Goal: Task Accomplishment & Management: Complete application form

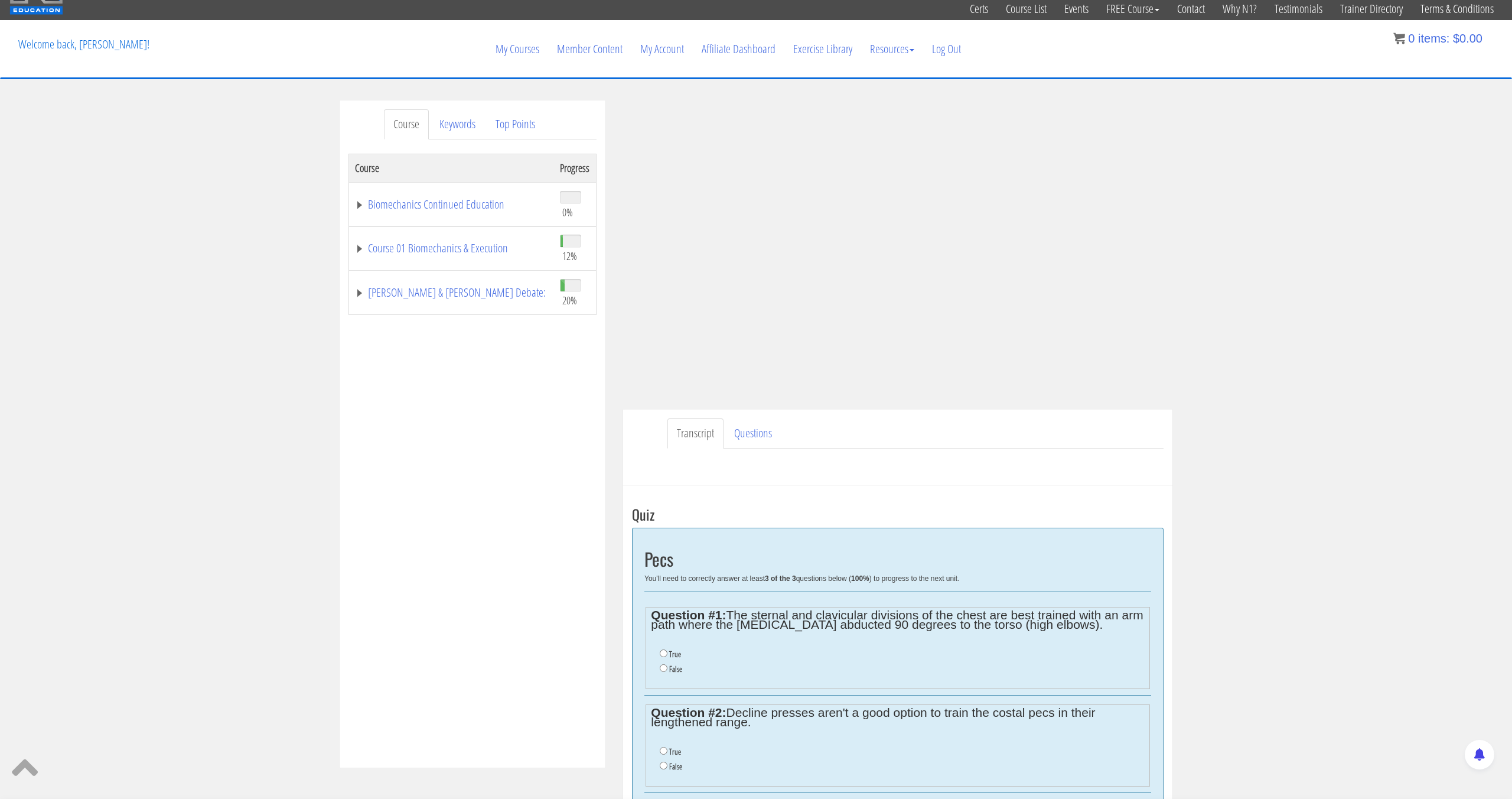
scroll to position [46, 0]
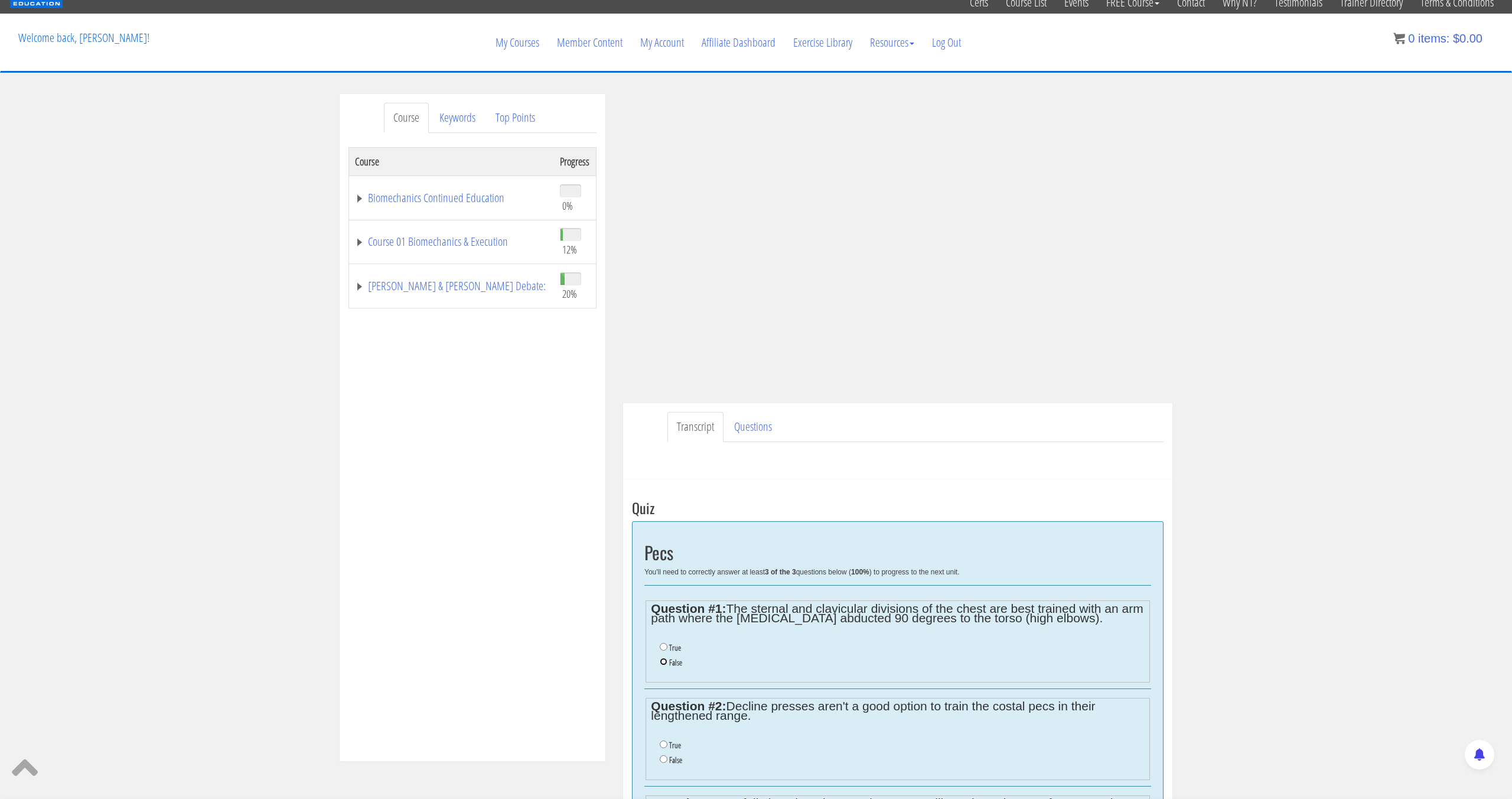
click at [665, 663] on input "False" at bounding box center [664, 662] width 8 height 8
radio input "true"
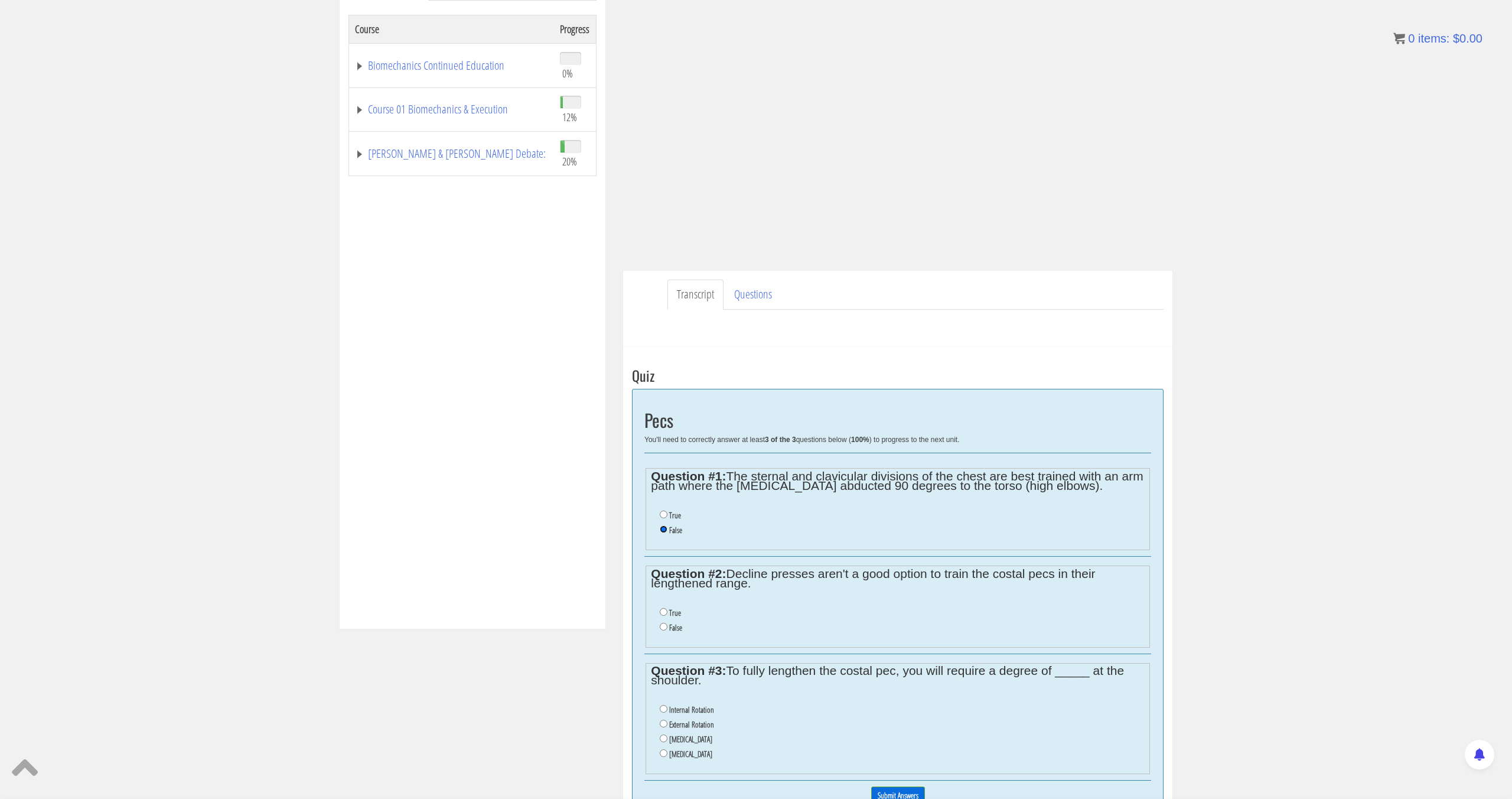
scroll to position [178, 0]
click at [672, 626] on label "False" at bounding box center [675, 627] width 13 height 9
click at [668, 626] on input "False" at bounding box center [664, 626] width 8 height 8
radio input "true"
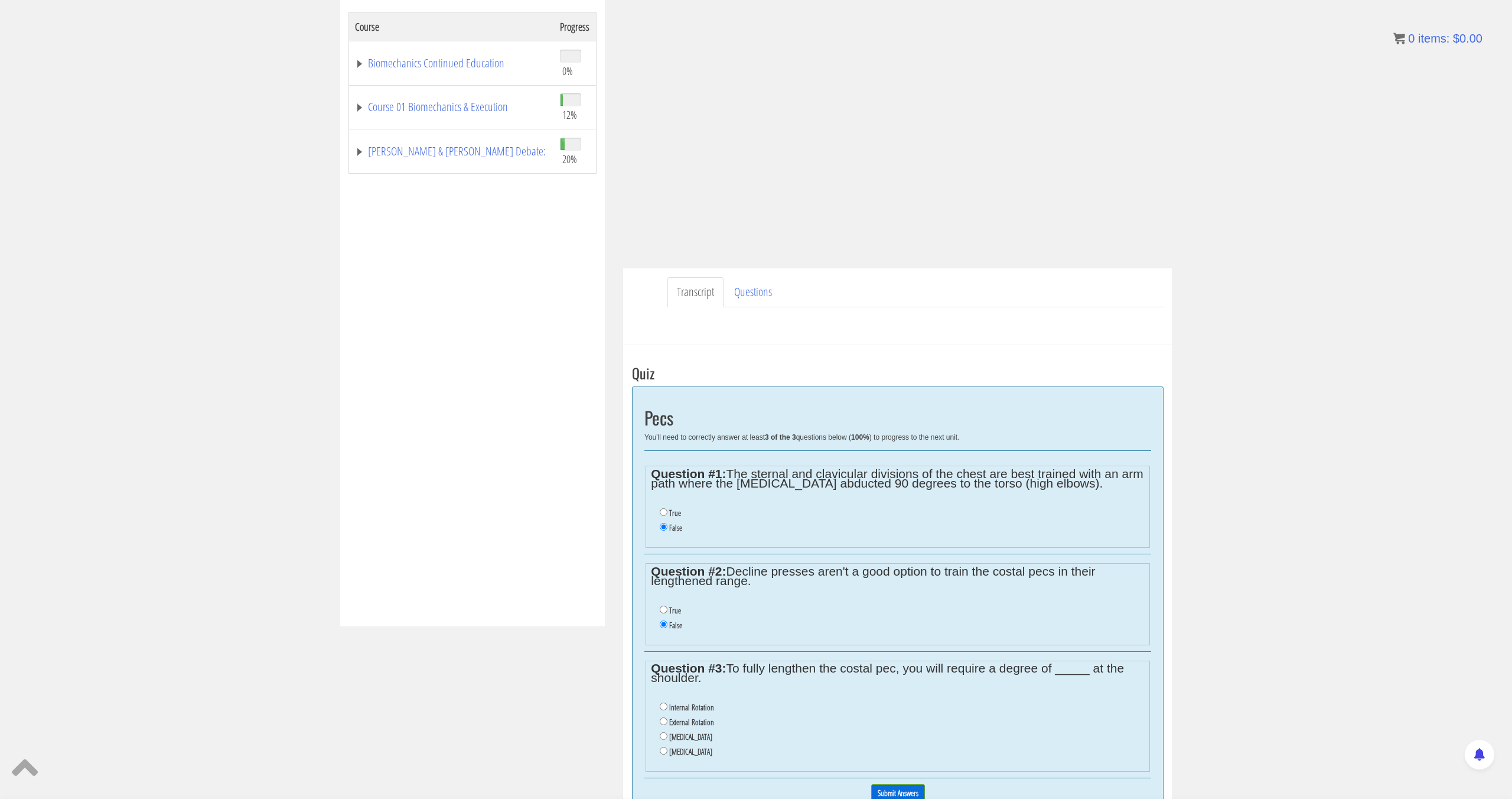
click at [693, 746] on li "Protraction" at bounding box center [902, 752] width 484 height 15
click at [693, 742] on li "Depression" at bounding box center [902, 737] width 484 height 15
click at [693, 741] on label "Depression" at bounding box center [691, 737] width 43 height 9
click at [668, 740] on input "Depression" at bounding box center [664, 736] width 8 height 8
radio input "true"
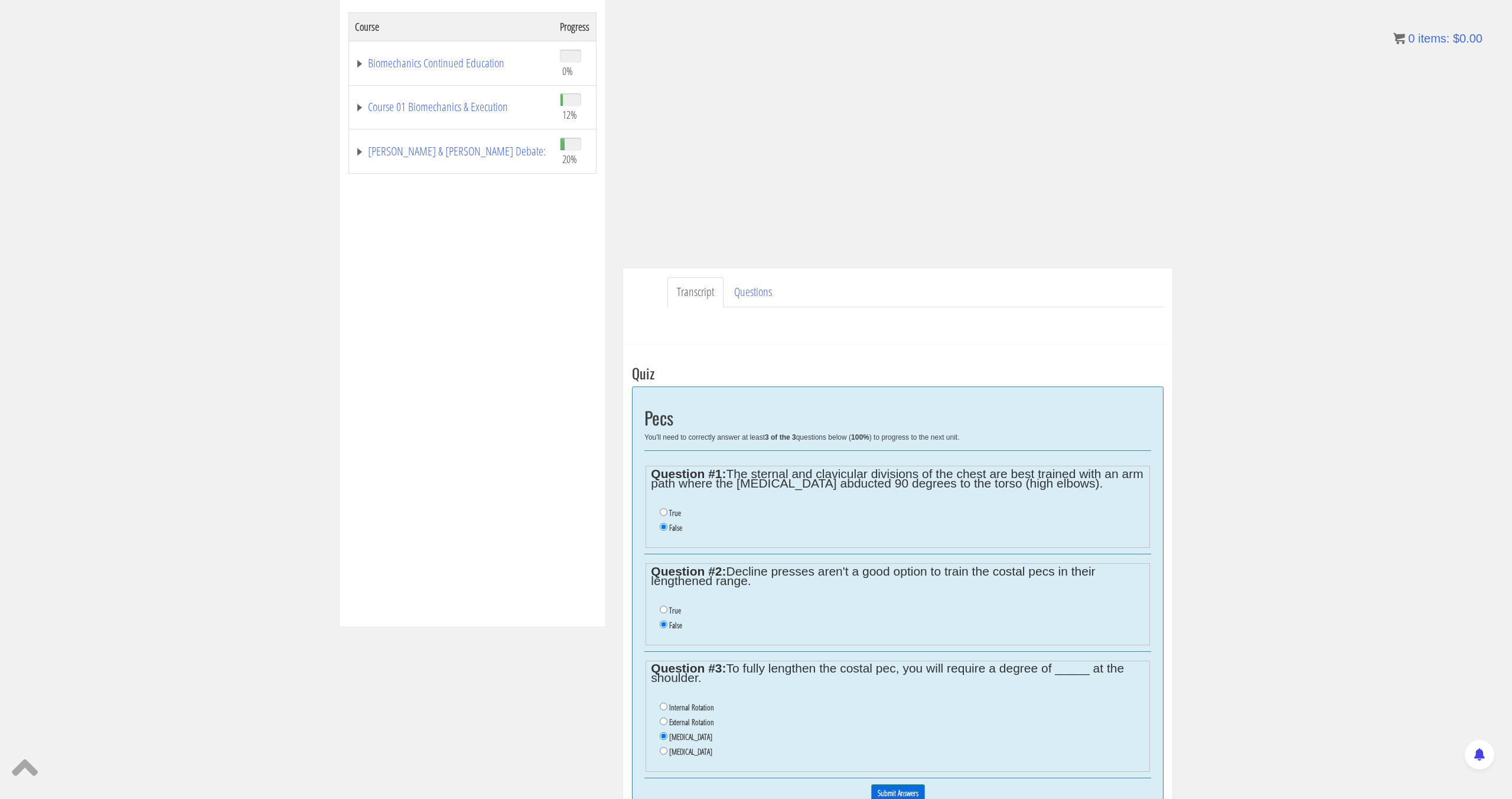
click at [689, 749] on label "Protraction" at bounding box center [691, 752] width 43 height 9
click at [668, 749] on input "Protraction" at bounding box center [664, 751] width 8 height 8
radio input "true"
click at [892, 790] on input "Submit Answers" at bounding box center [898, 794] width 53 height 19
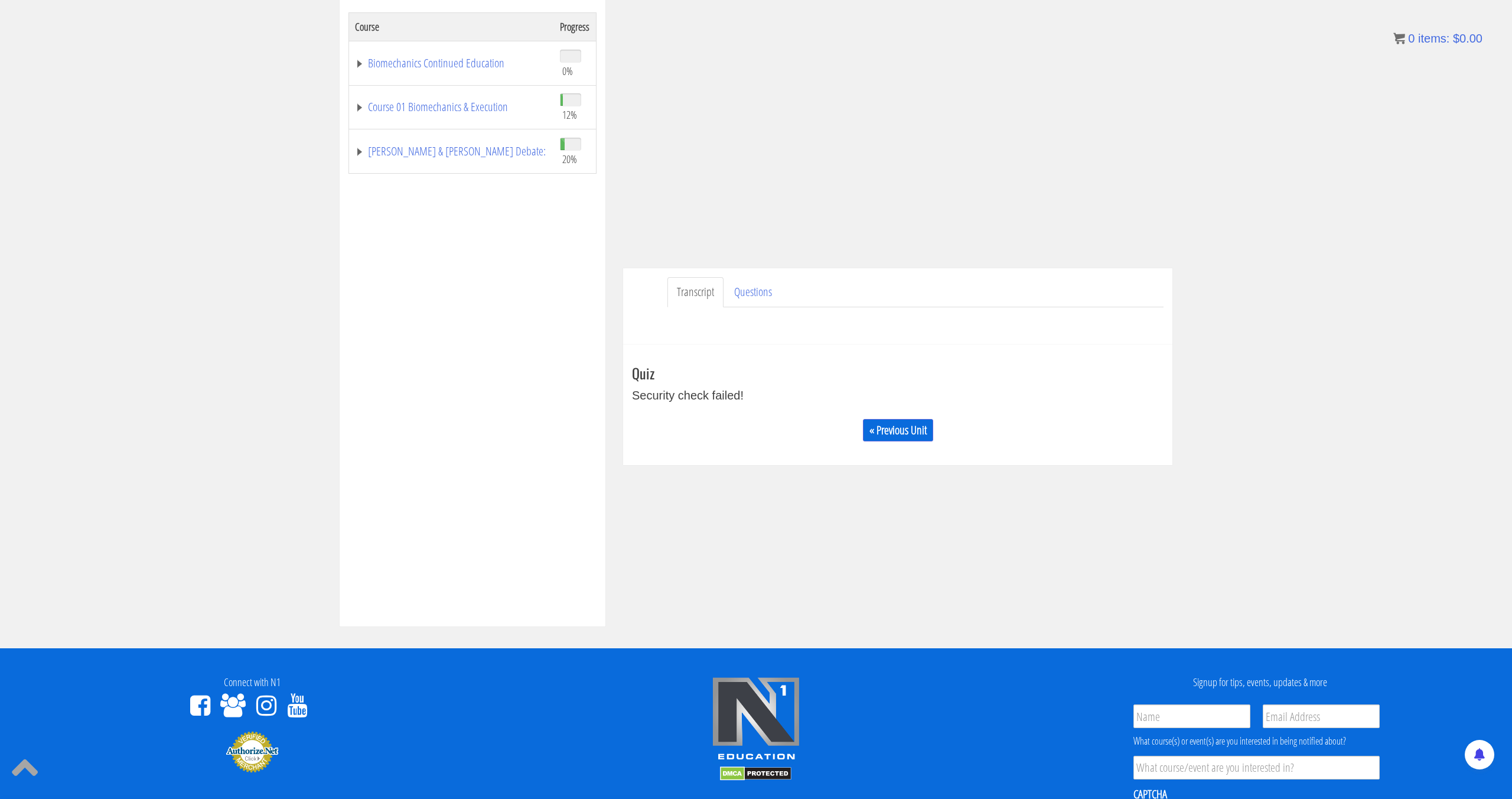
scroll to position [330, 0]
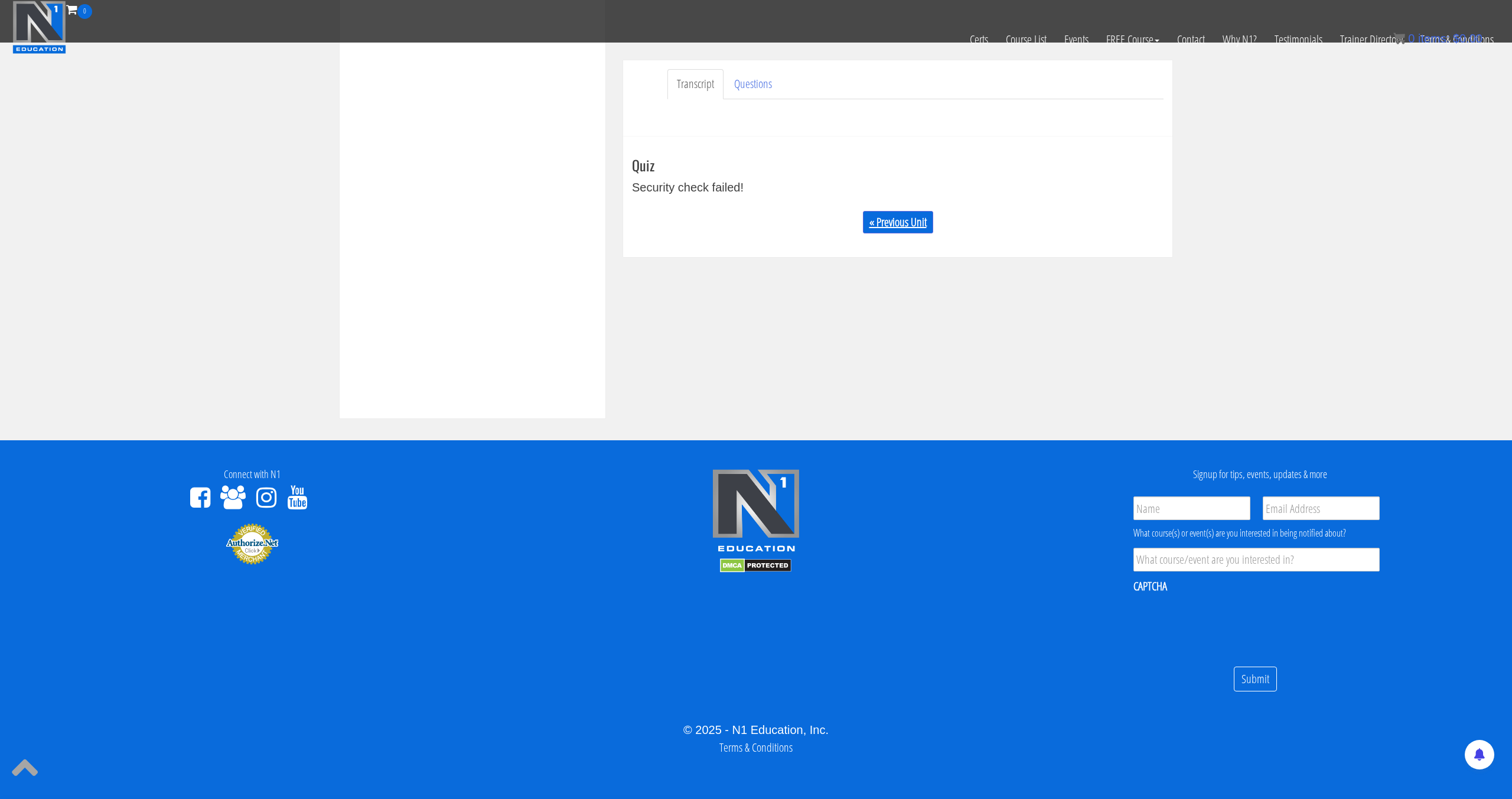
click at [892, 225] on link "« Previous Unit" at bounding box center [898, 222] width 70 height 22
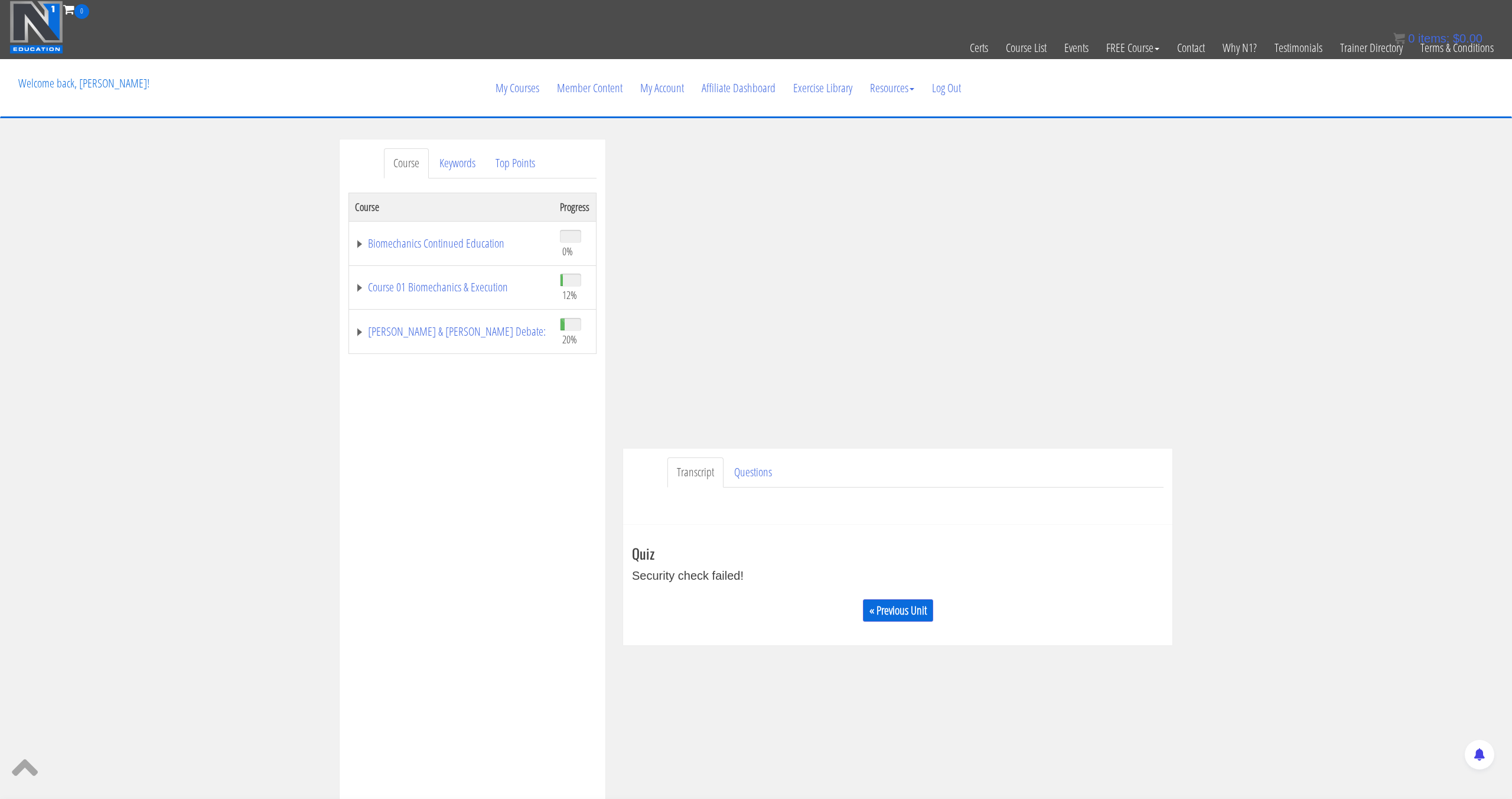
scroll to position [1, 0]
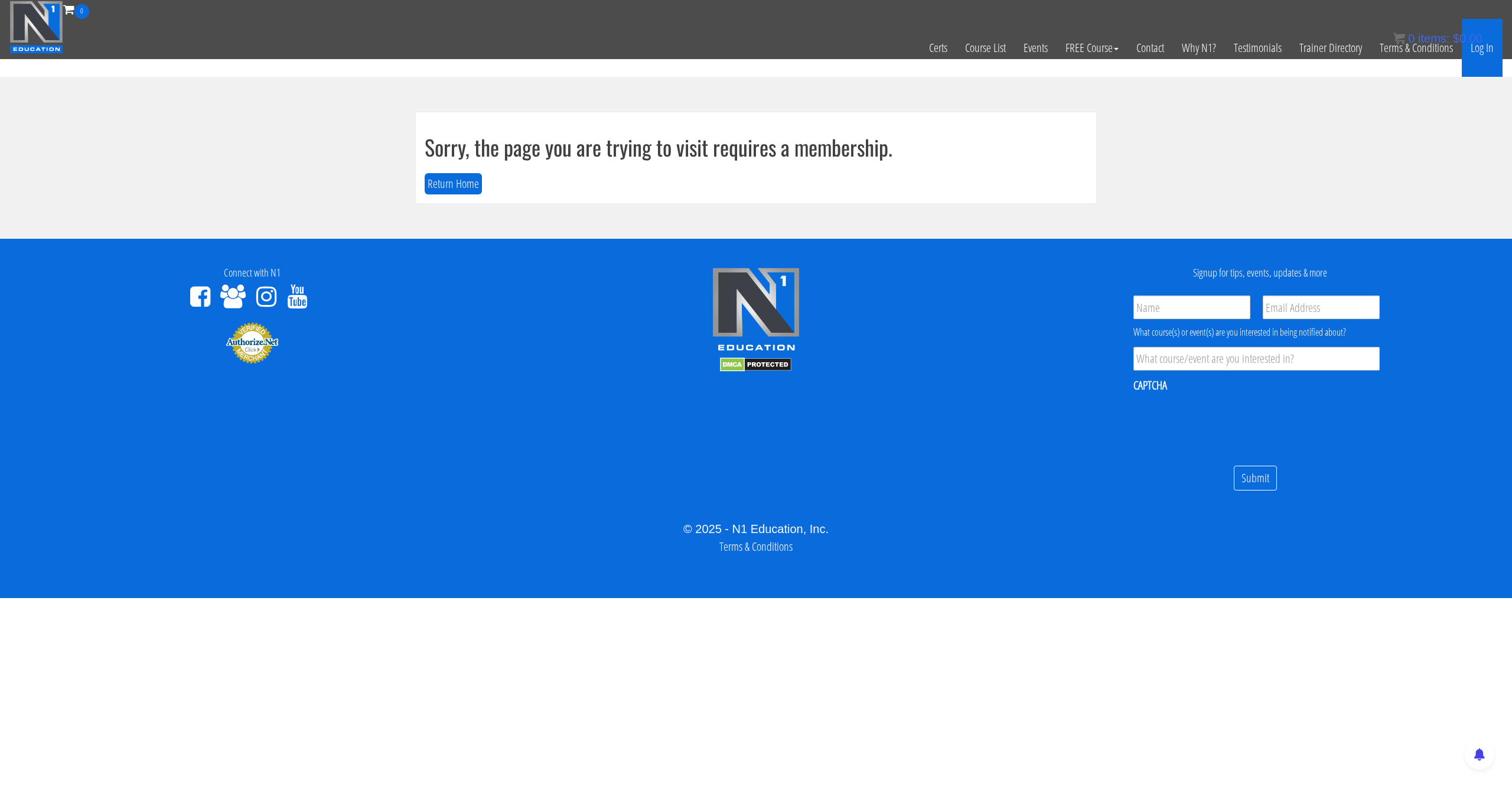
click at [1483, 60] on link "Log In" at bounding box center [1482, 47] width 41 height 58
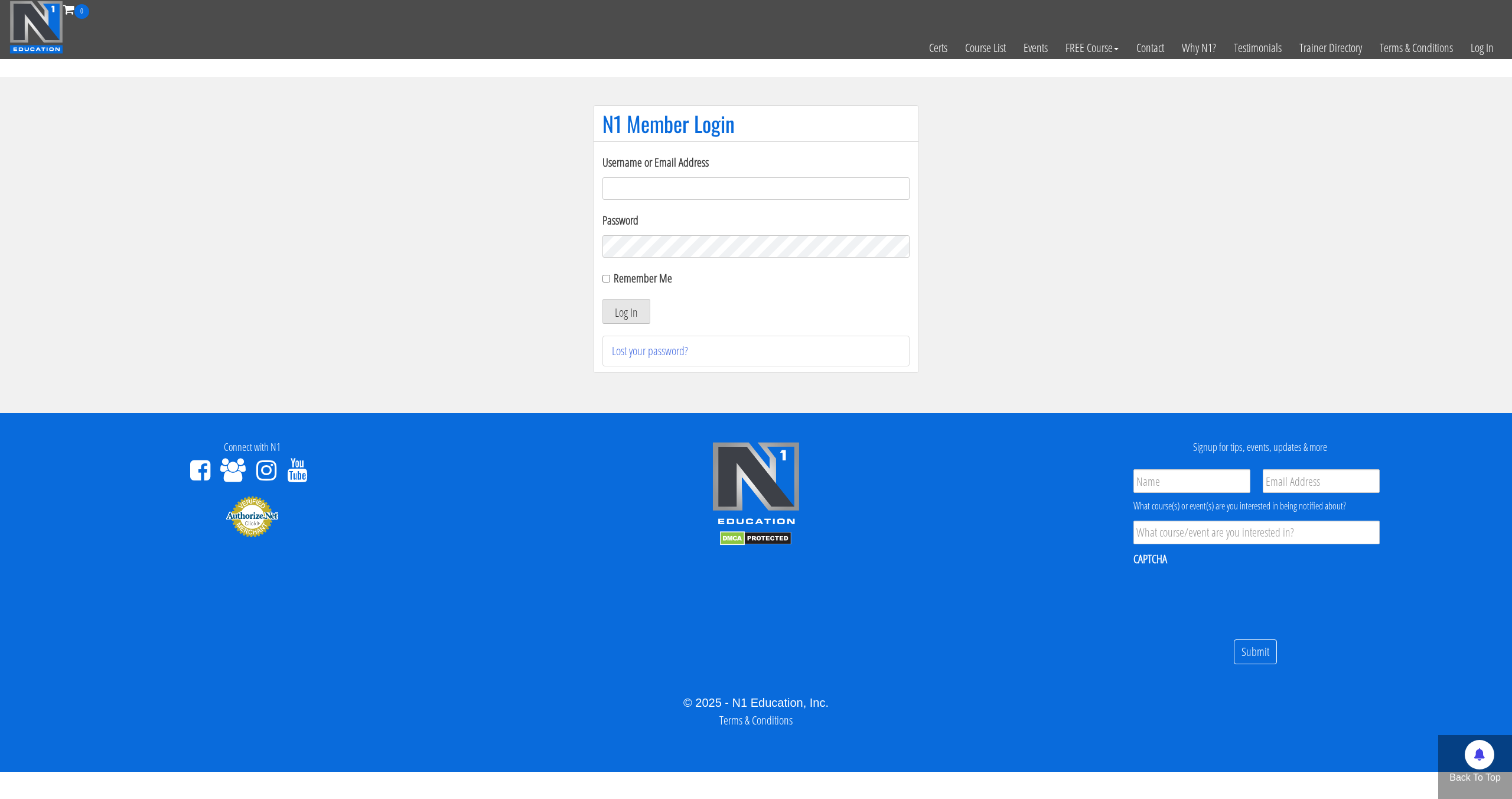
type input "[EMAIL_ADDRESS][DOMAIN_NAME]"
click at [603, 299] on button "Log In" at bounding box center [627, 312] width 48 height 25
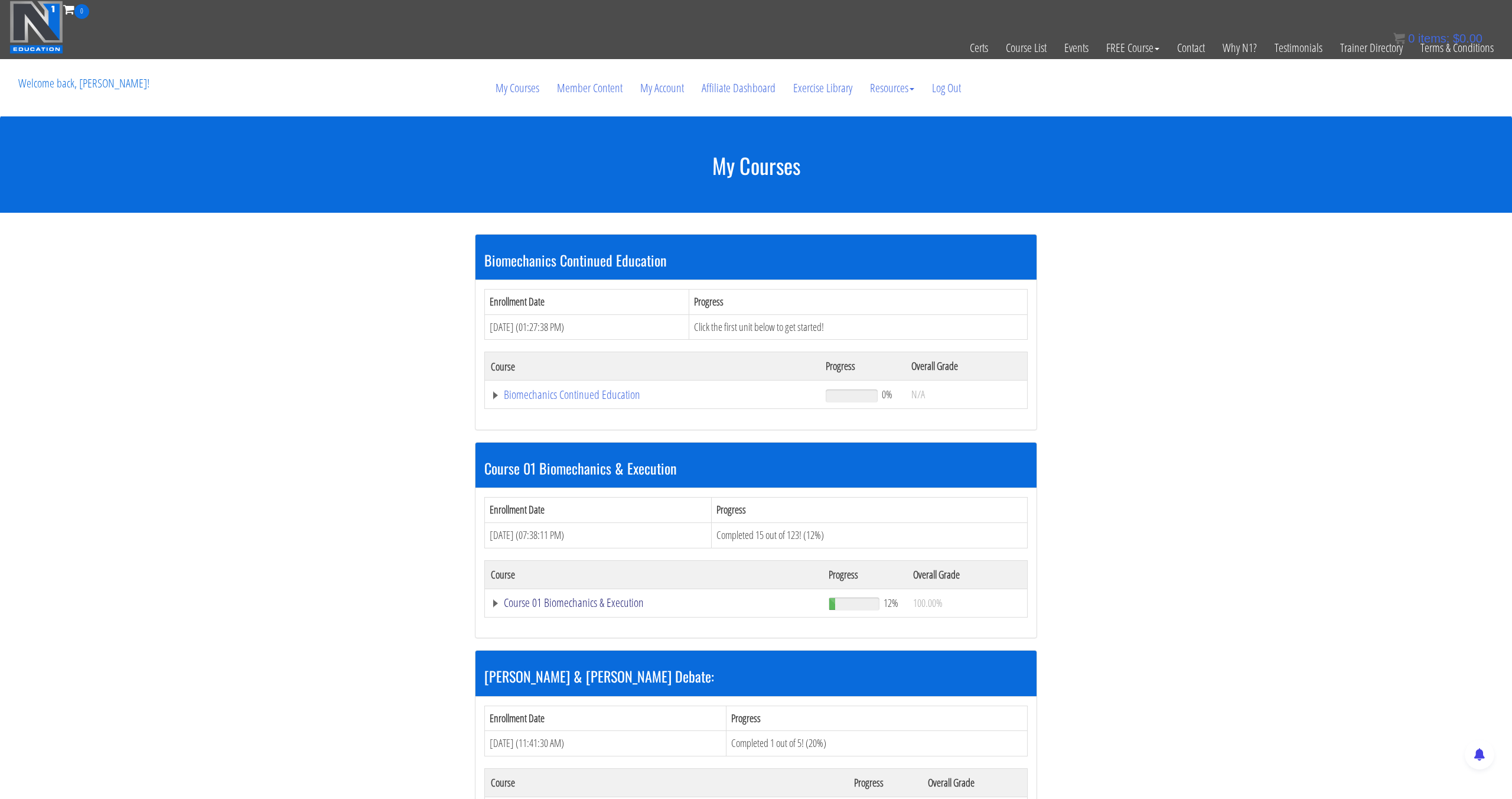
click at [609, 401] on link "Course 01 Biomechanics & Execution" at bounding box center [652, 394] width 323 height 12
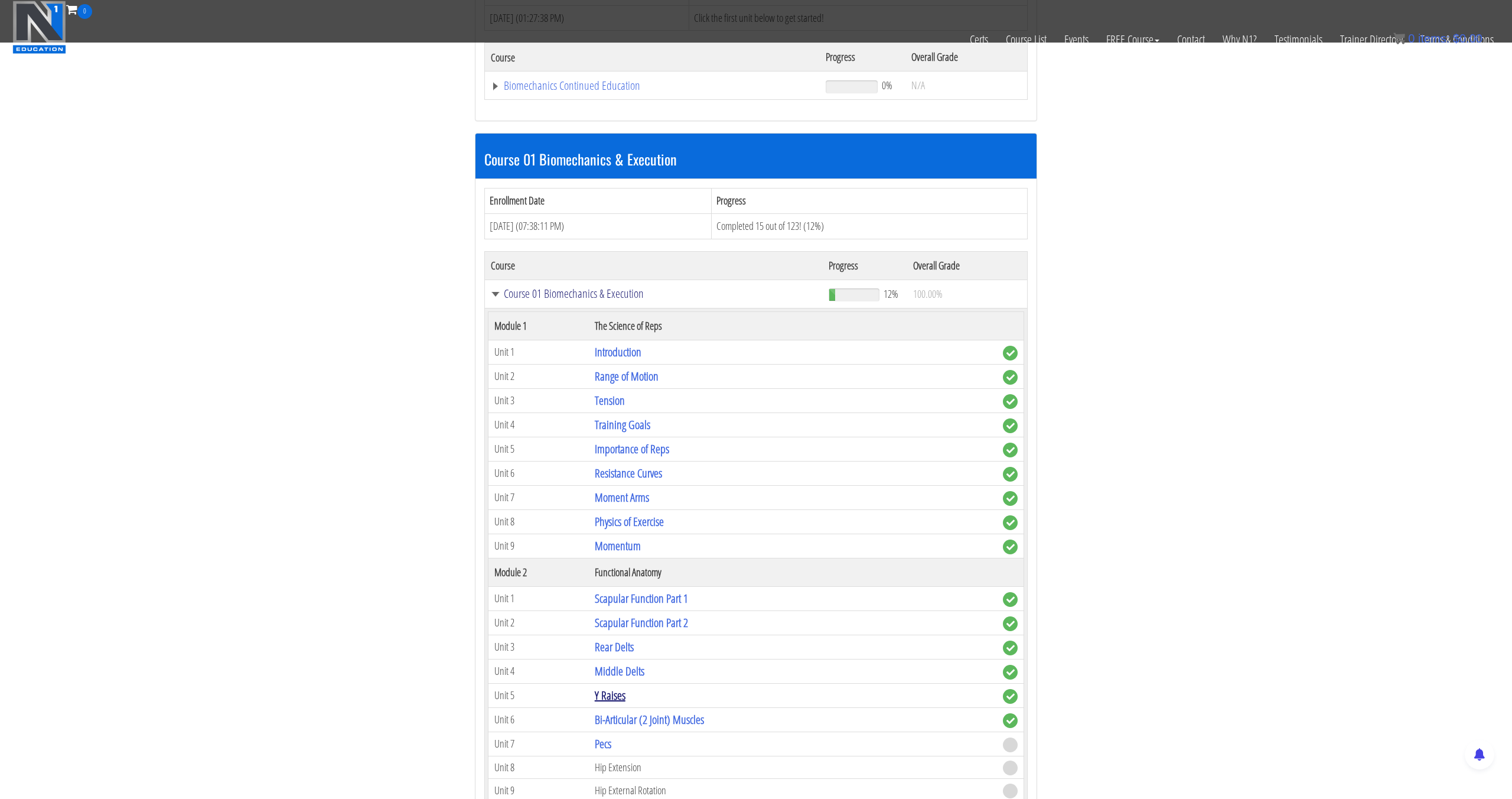
scroll to position [267, 0]
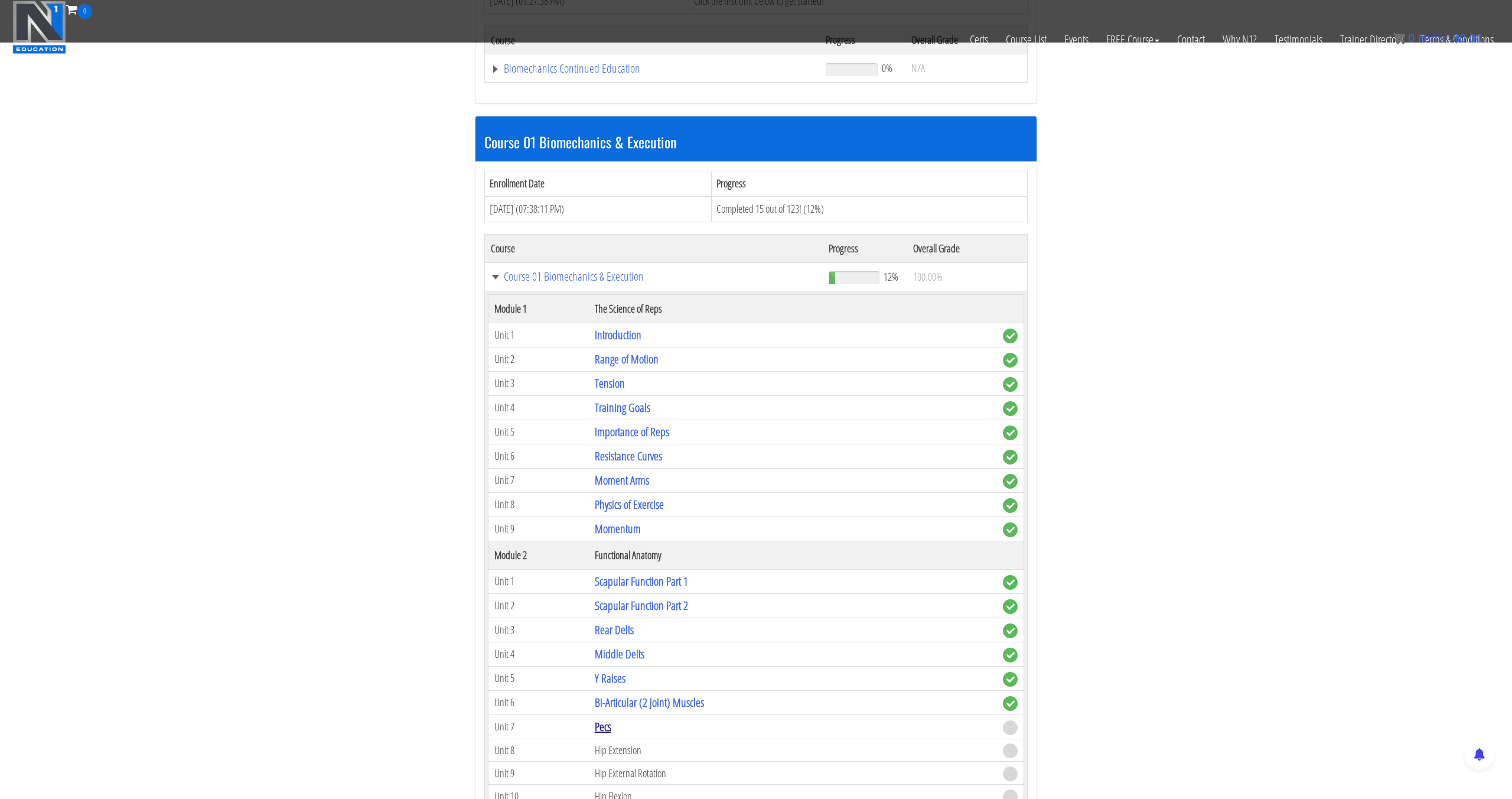
click at [603, 734] on td "Pecs" at bounding box center [792, 726] width 408 height 24
click at [602, 731] on link "Pecs" at bounding box center [603, 726] width 16 height 16
click at [607, 725] on link "Pecs" at bounding box center [603, 726] width 16 height 16
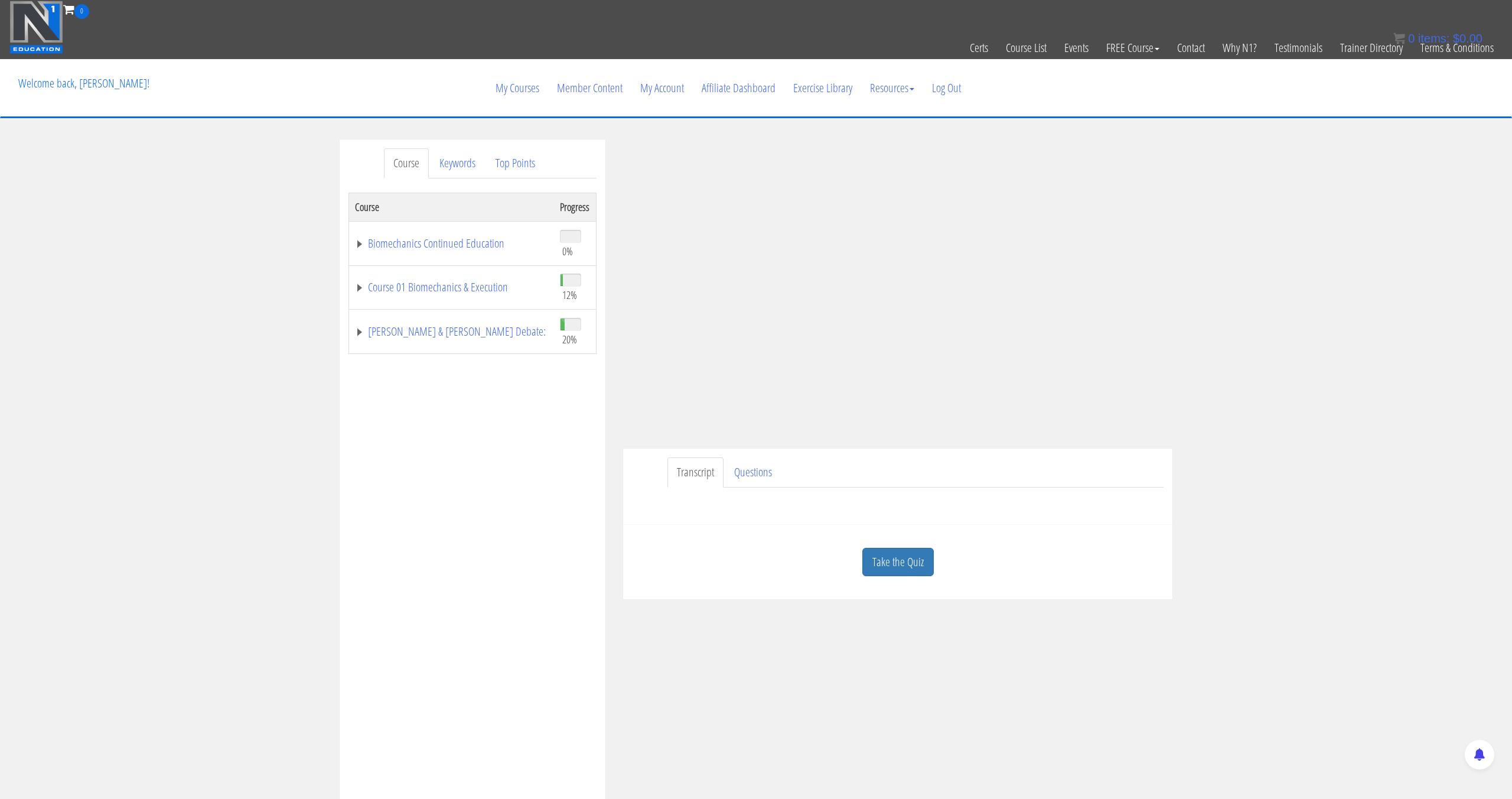
click at [877, 554] on link "Take the Quiz" at bounding box center [898, 562] width 71 height 29
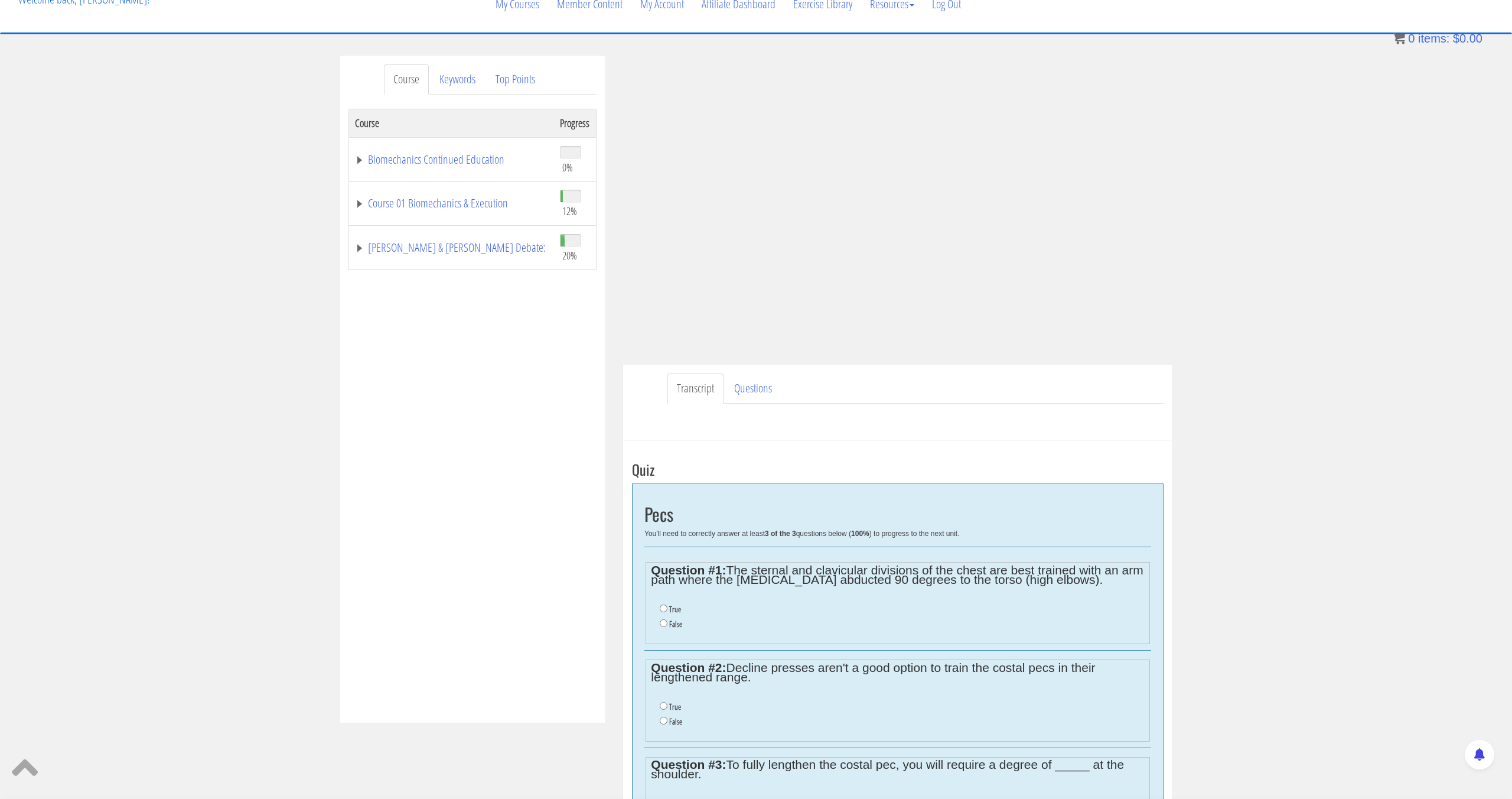
scroll to position [88, 0]
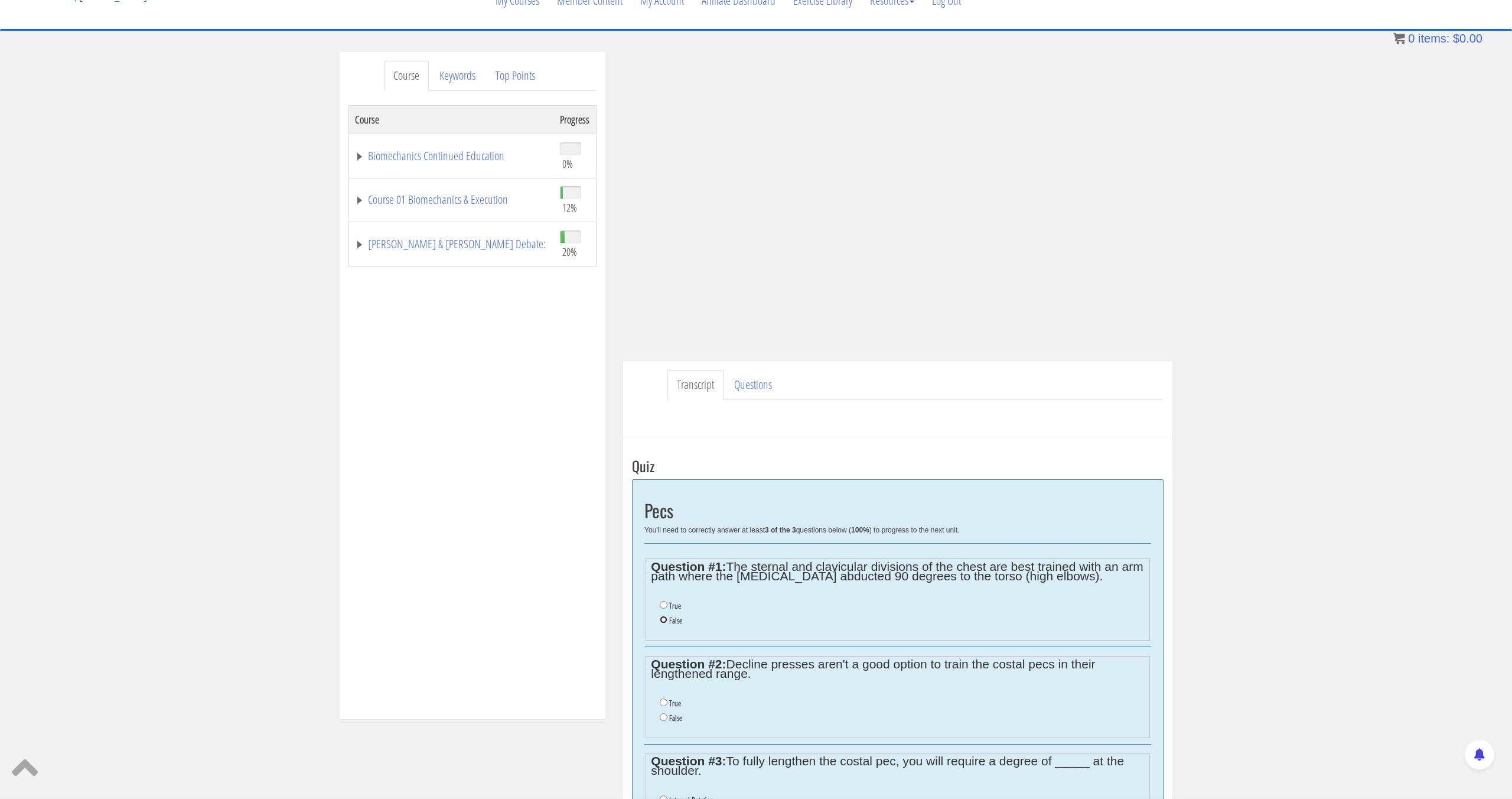
click at [666, 620] on input "False" at bounding box center [664, 620] width 8 height 8
radio input "true"
click at [663, 702] on input "True" at bounding box center [664, 702] width 8 height 8
radio input "true"
click at [663, 701] on input "True" at bounding box center [664, 702] width 8 height 8
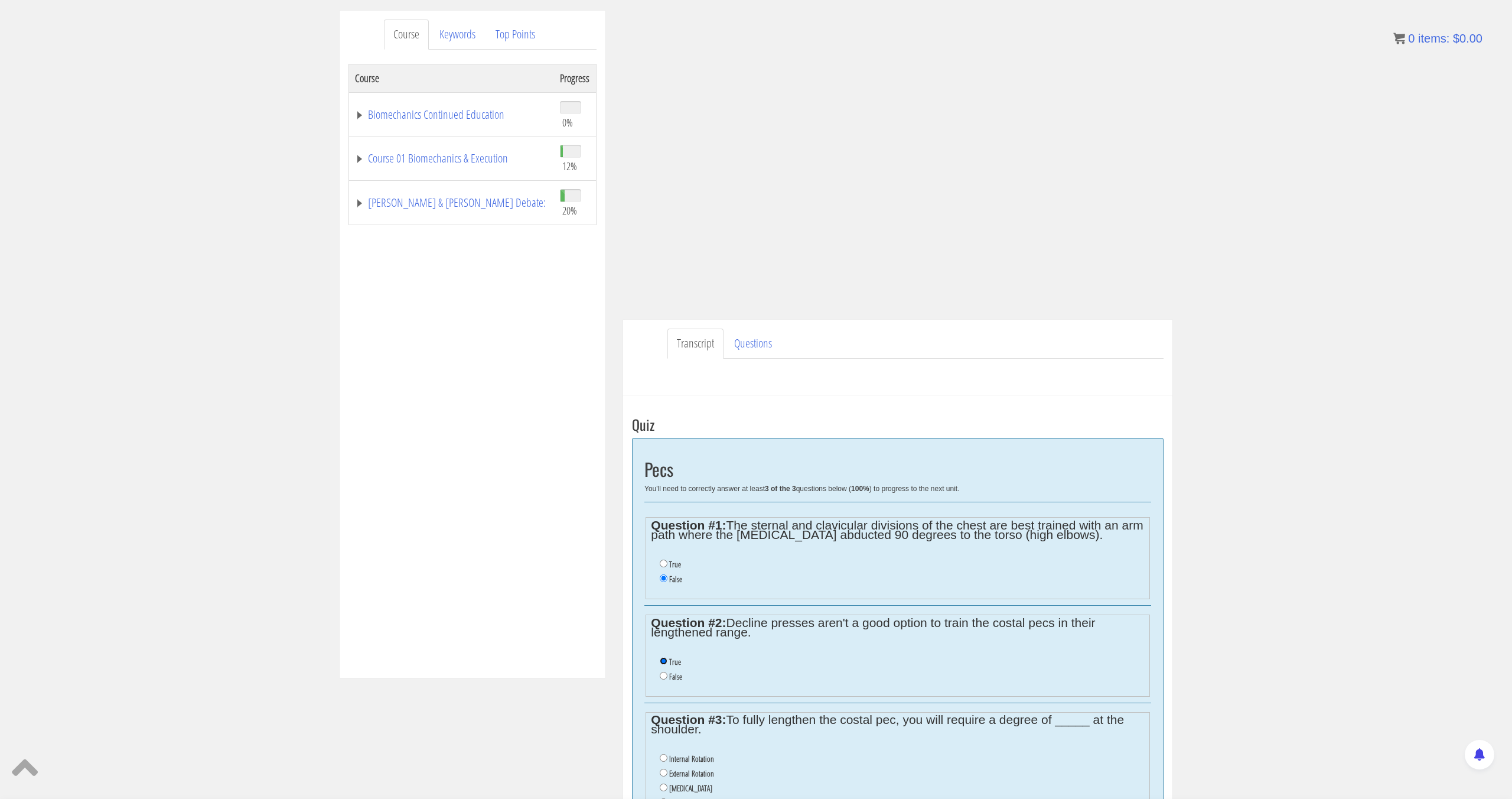
scroll to position [205, 0]
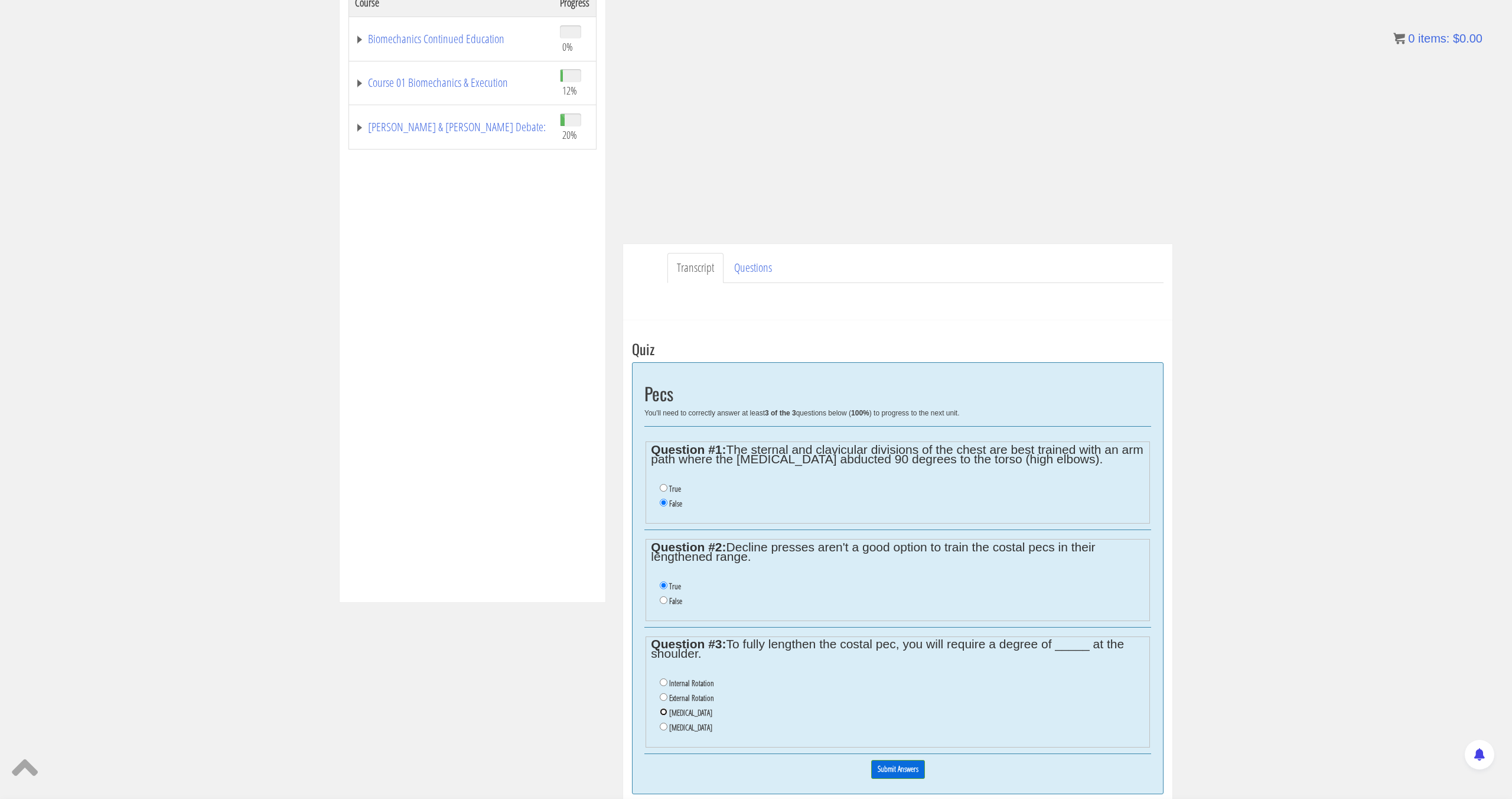
click at [666, 708] on input "Depression" at bounding box center [664, 712] width 8 height 8
radio input "true"
drag, startPoint x: 672, startPoint y: 491, endPoint x: 693, endPoint y: 509, distance: 27.7
click at [693, 509] on ul "True False" at bounding box center [897, 496] width 493 height 41
click at [744, 517] on ul "True False" at bounding box center [897, 496] width 493 height 41
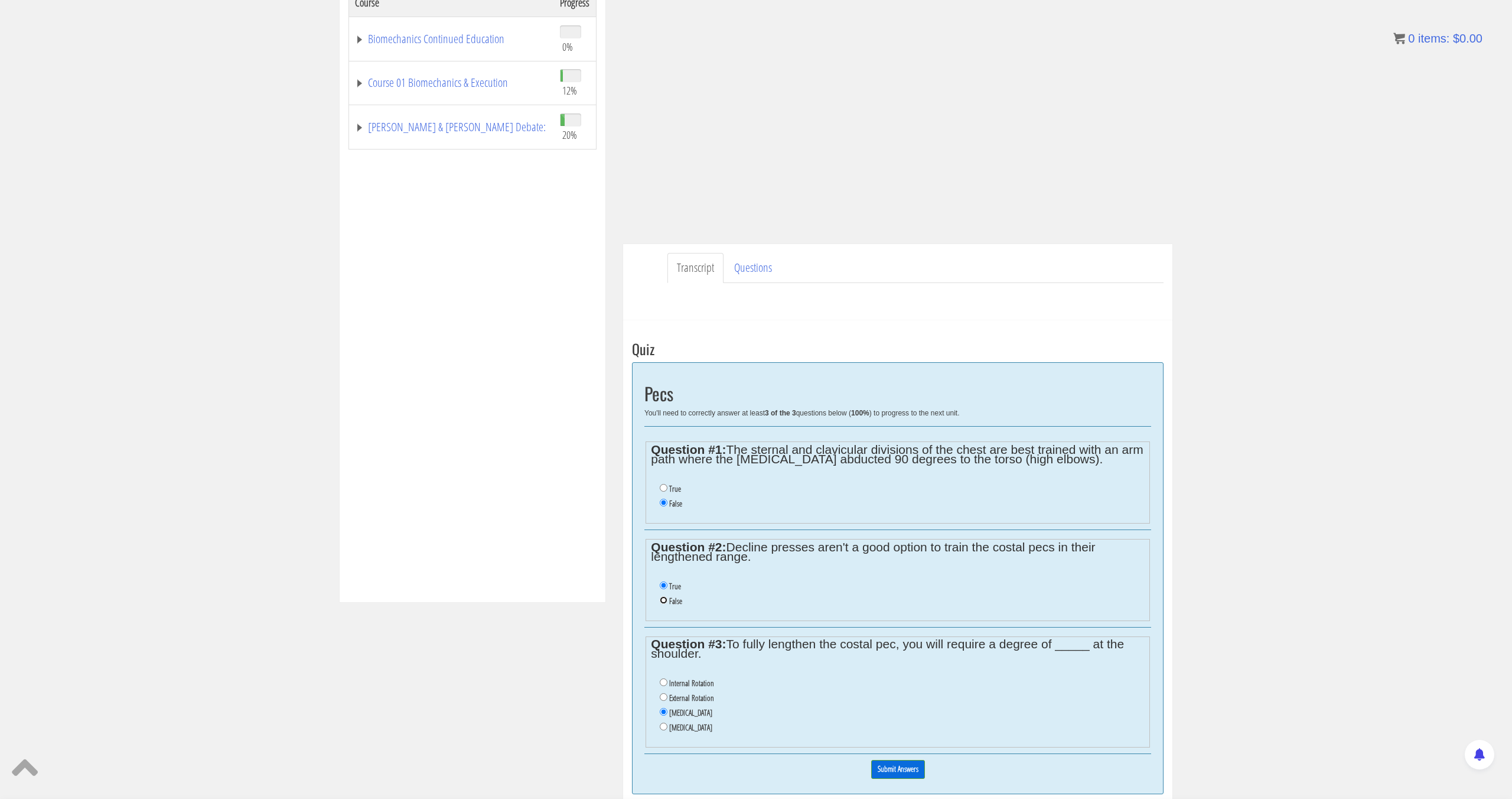
click at [665, 604] on input "False" at bounding box center [664, 600] width 8 height 8
radio input "true"
click at [883, 773] on input "Submit Answers" at bounding box center [898, 770] width 53 height 19
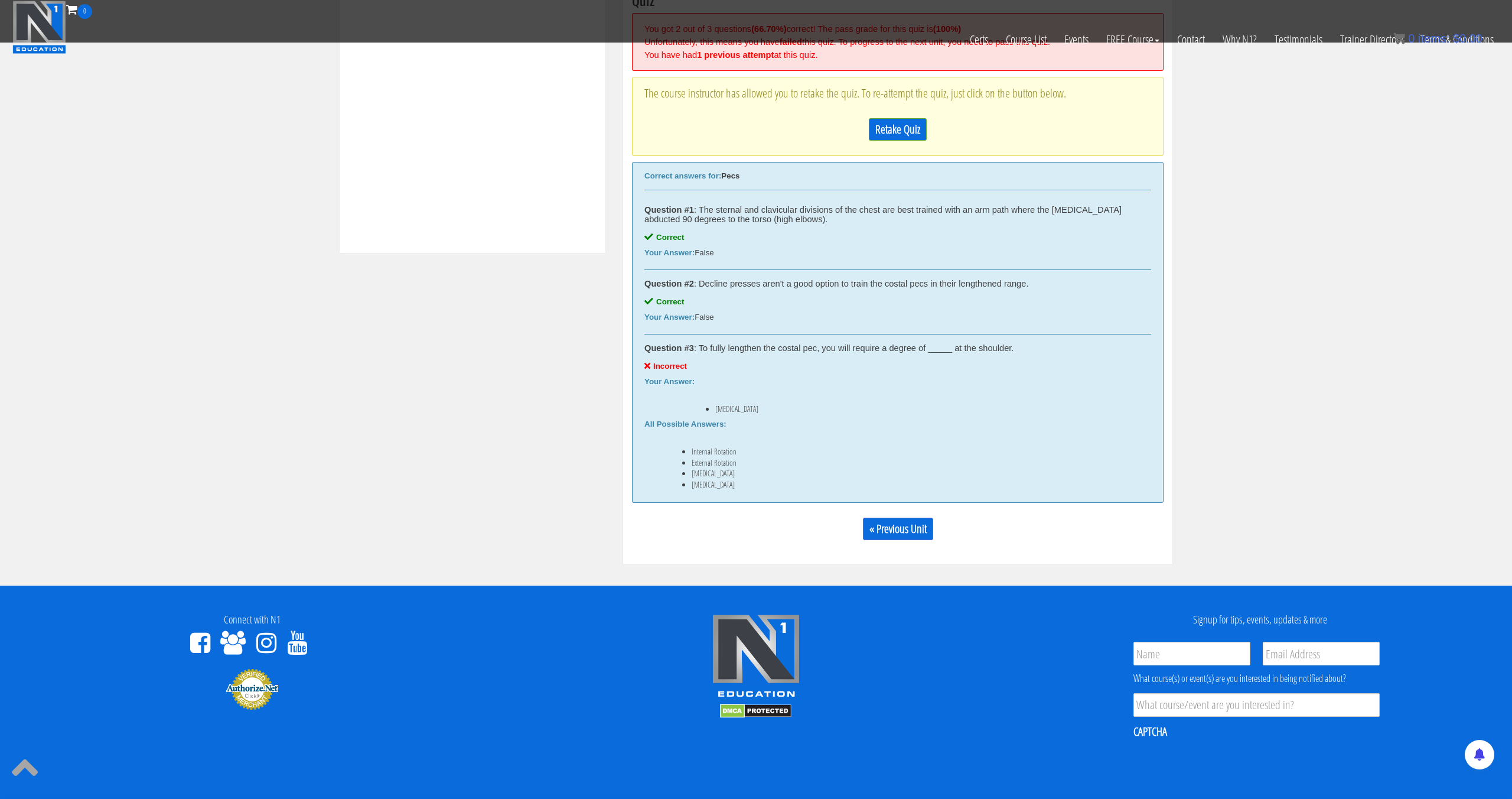
scroll to position [518, 0]
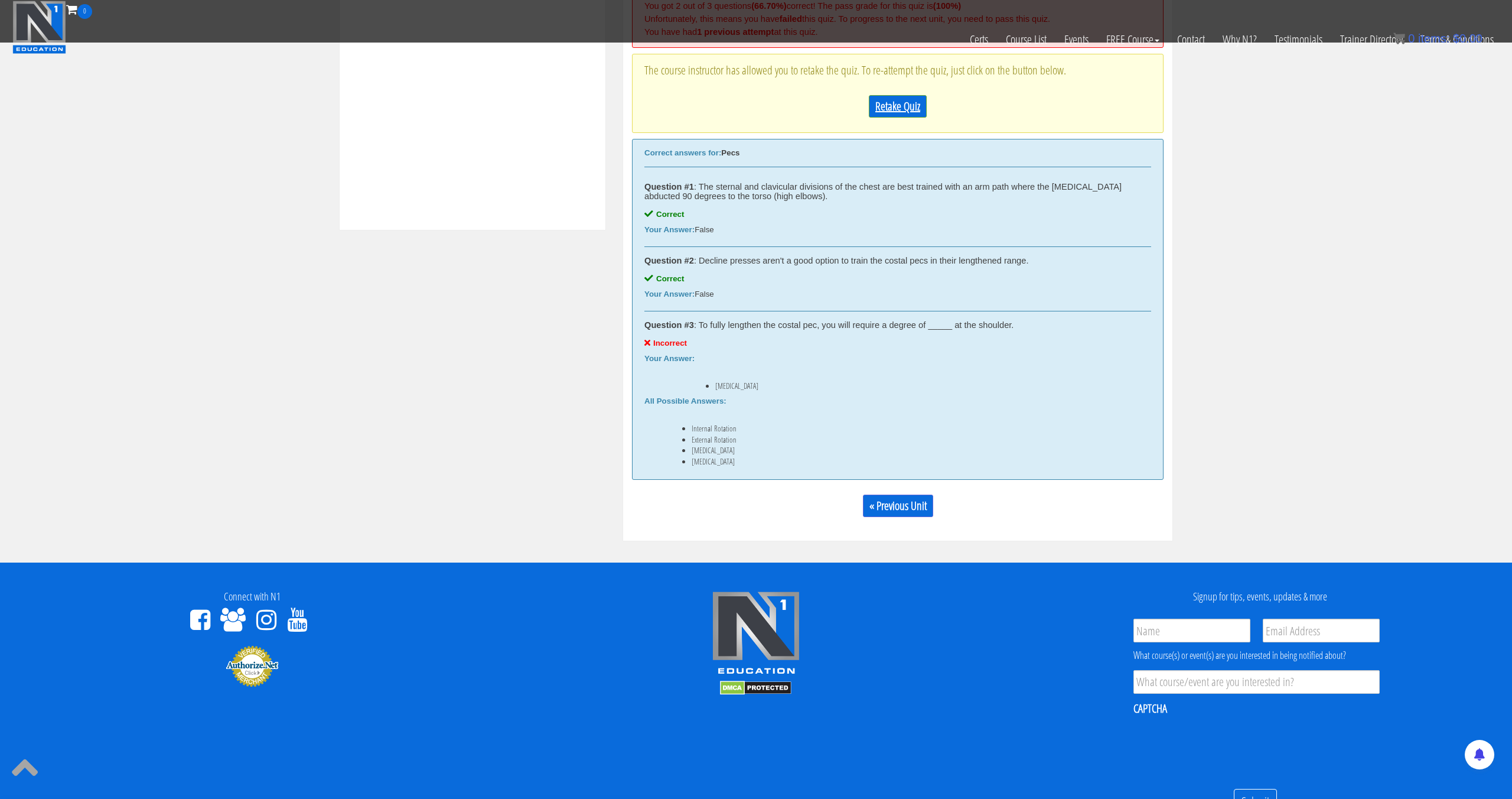
click at [895, 115] on link "Retake Quiz" at bounding box center [898, 106] width 58 height 22
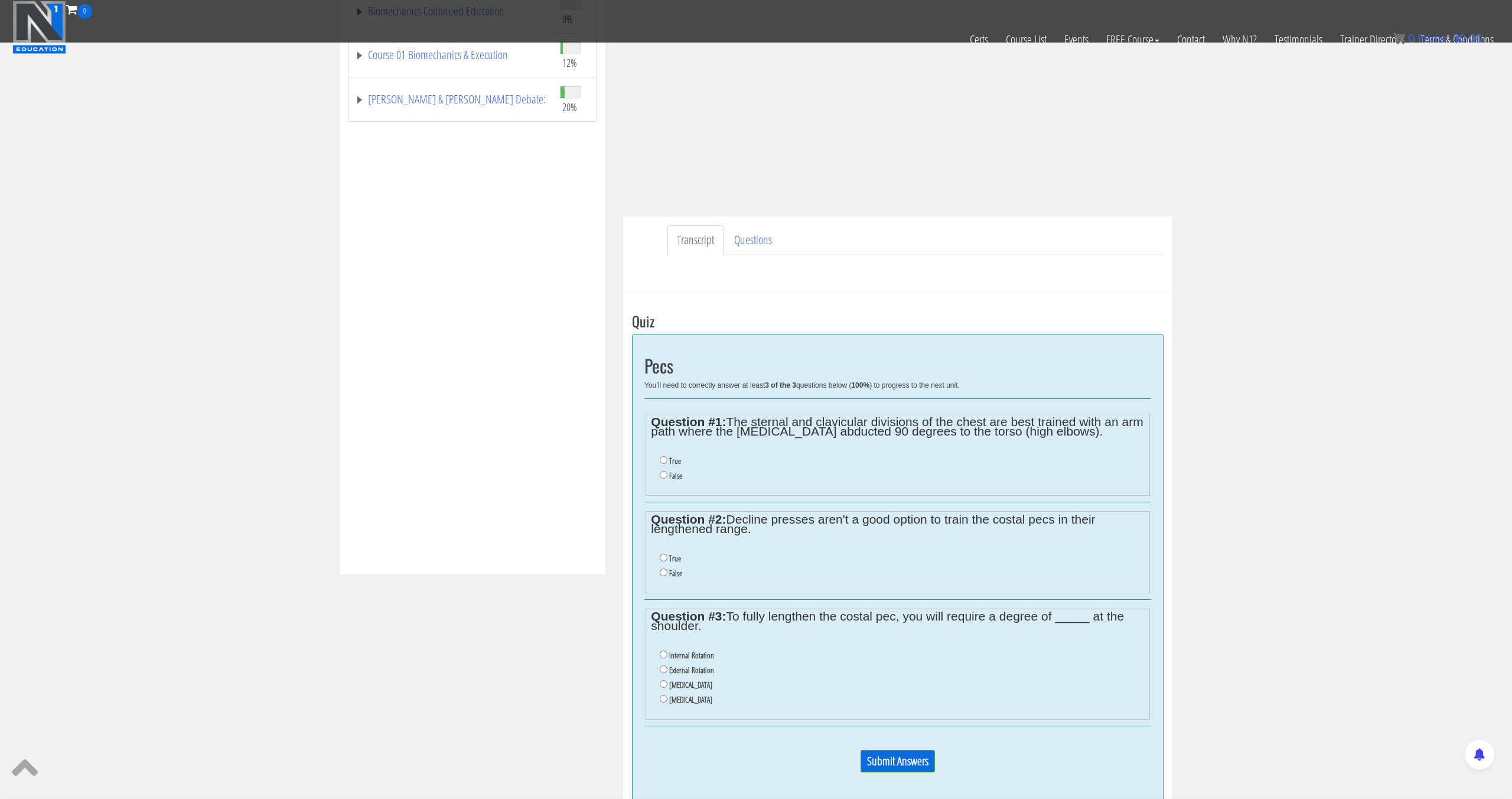
scroll to position [244, 0]
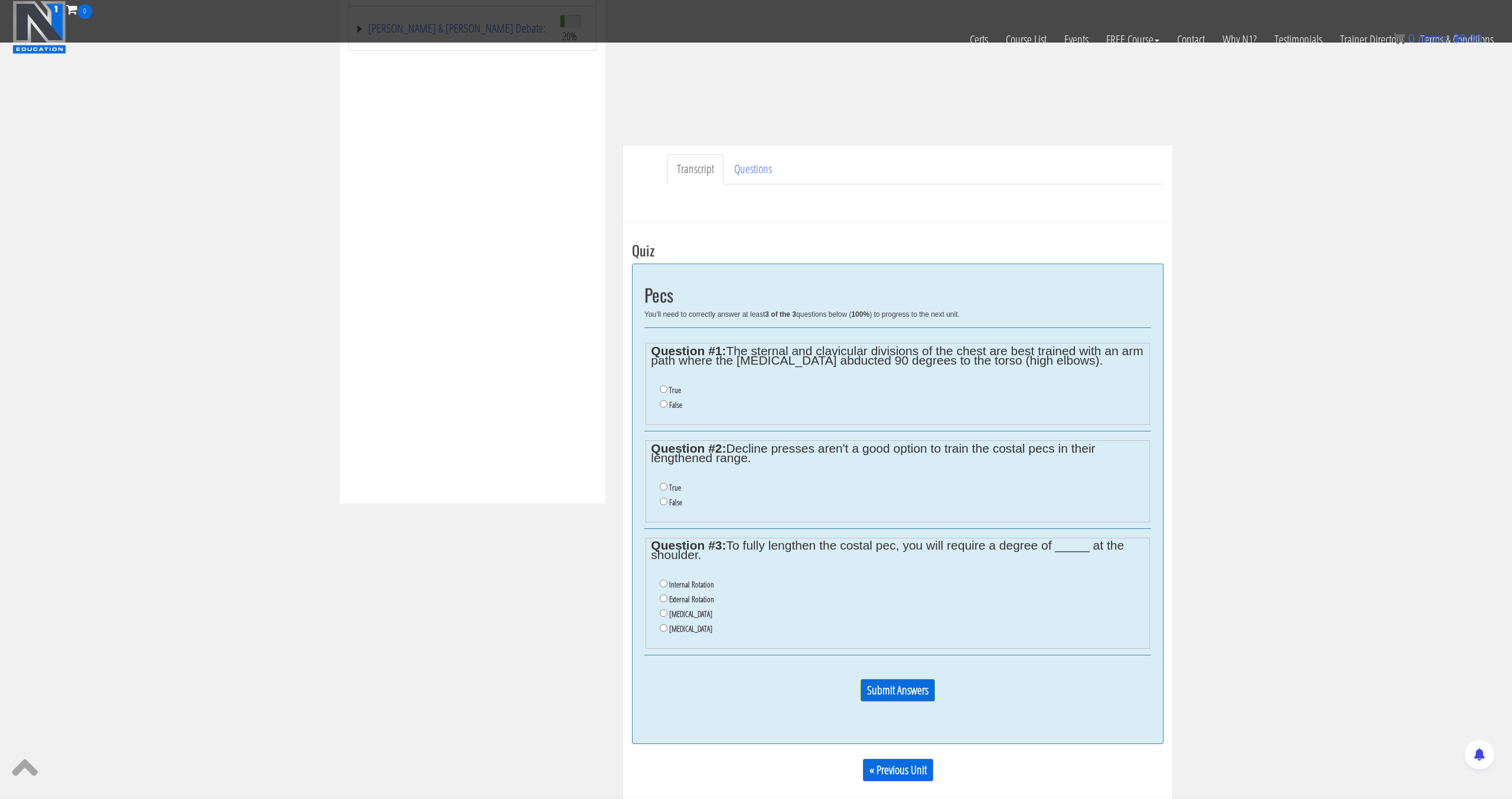
click at [692, 582] on label "Internal Rotation" at bounding box center [692, 584] width 45 height 9
click at [668, 582] on input "Internal Rotation" at bounding box center [664, 584] width 8 height 8
radio input "true"
click at [672, 516] on fieldset "Question #2: Decline presses aren't a good option to train the costal pecs in t…" at bounding box center [897, 481] width 504 height 82
click at [675, 503] on label "False" at bounding box center [675, 502] width 13 height 9
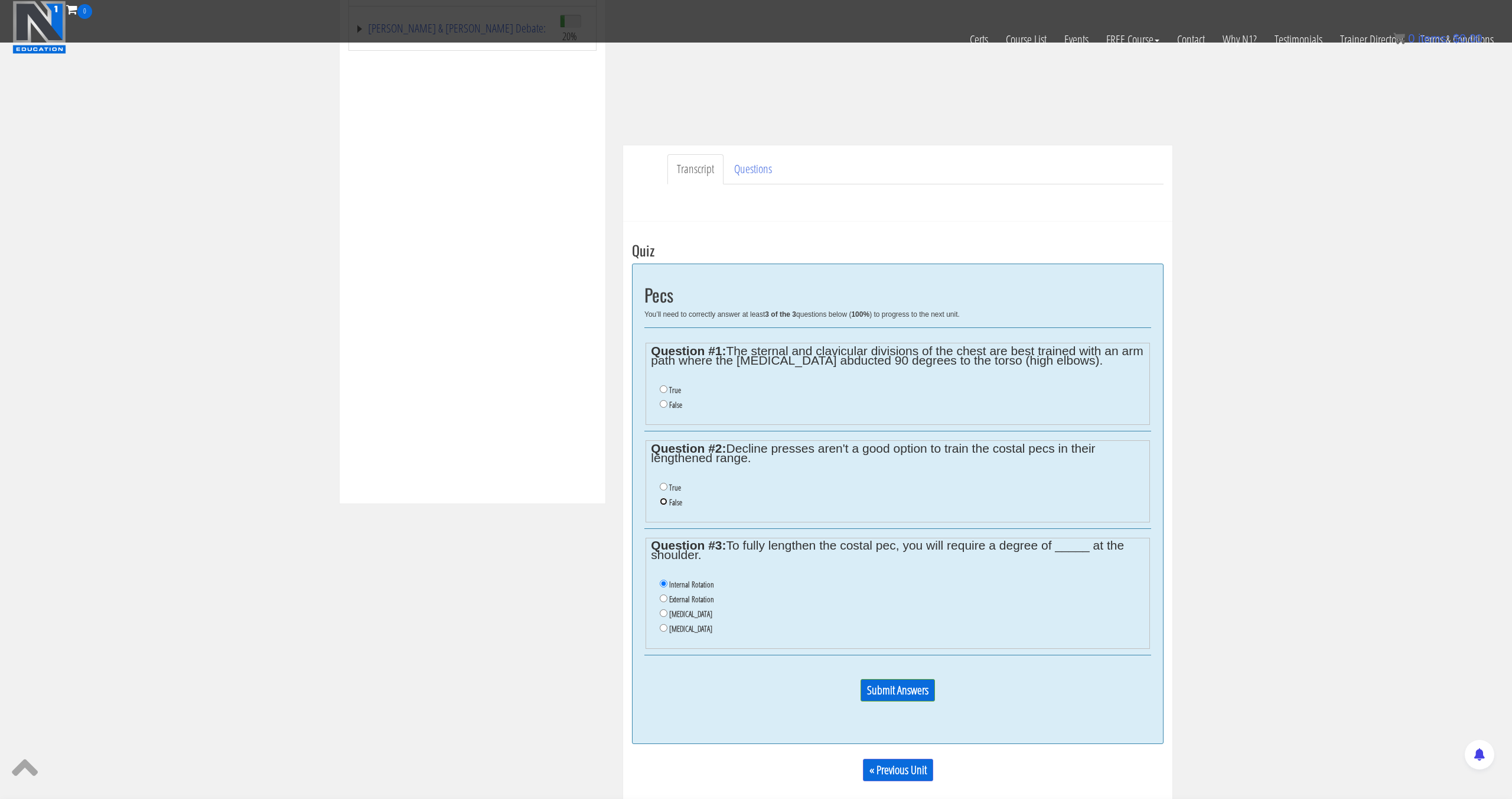
click at [668, 503] on input "False" at bounding box center [664, 501] width 8 height 8
radio input "true"
click at [673, 408] on label "False" at bounding box center [675, 405] width 13 height 9
click at [668, 408] on input "False" at bounding box center [664, 404] width 8 height 8
radio input "true"
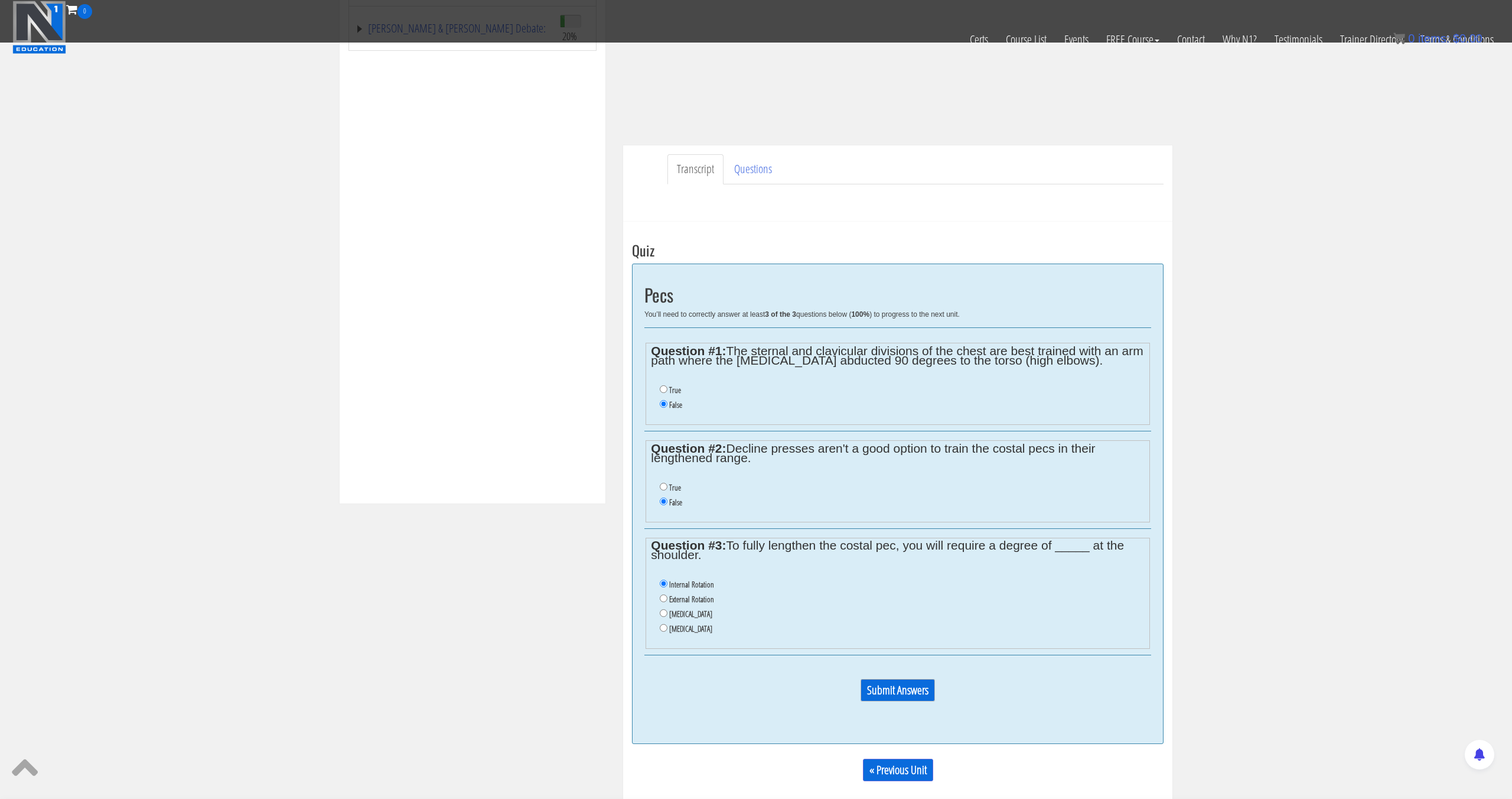
click at [887, 687] on input "Submit Answers" at bounding box center [898, 690] width 74 height 22
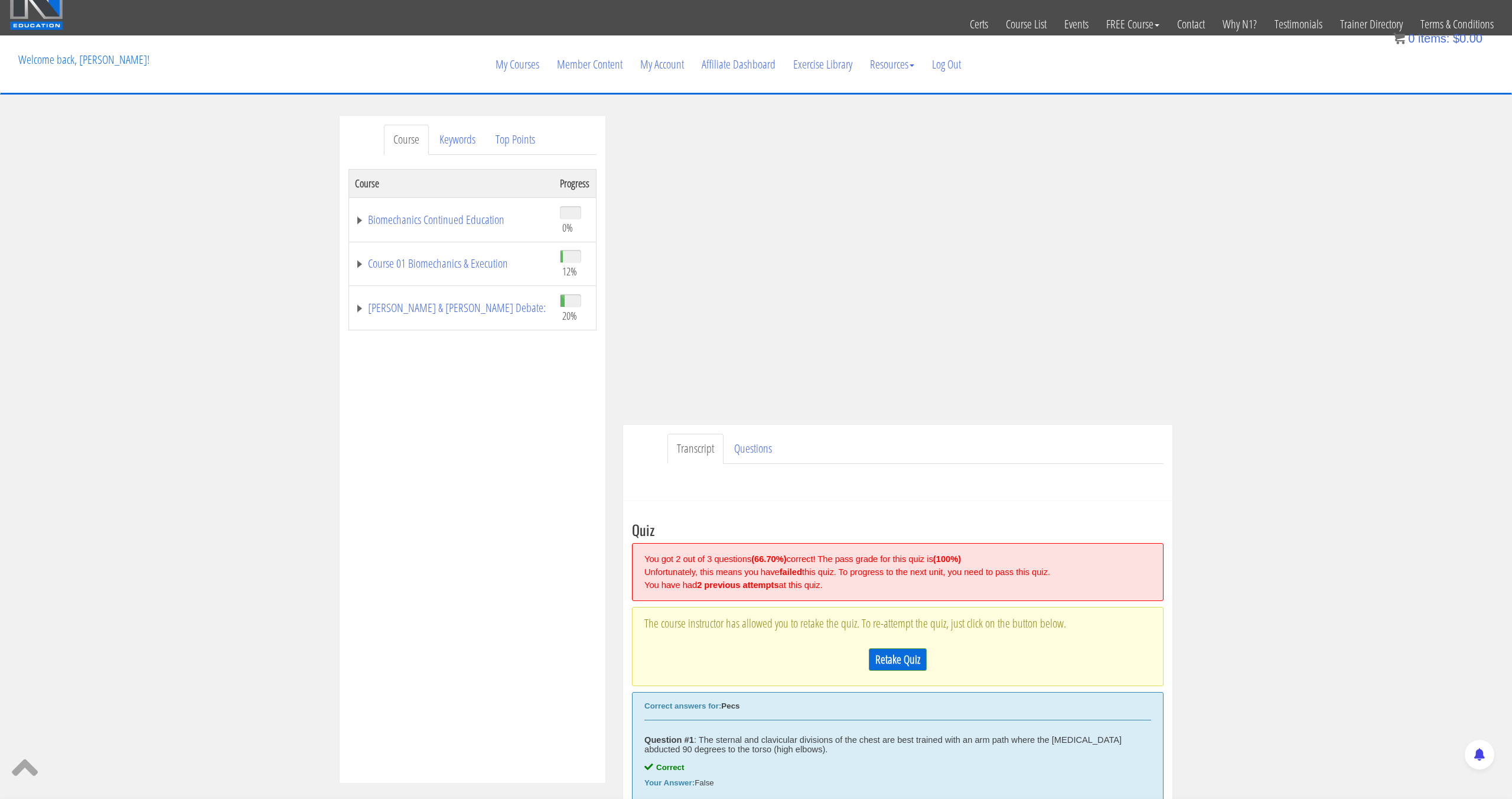
scroll to position [14, 0]
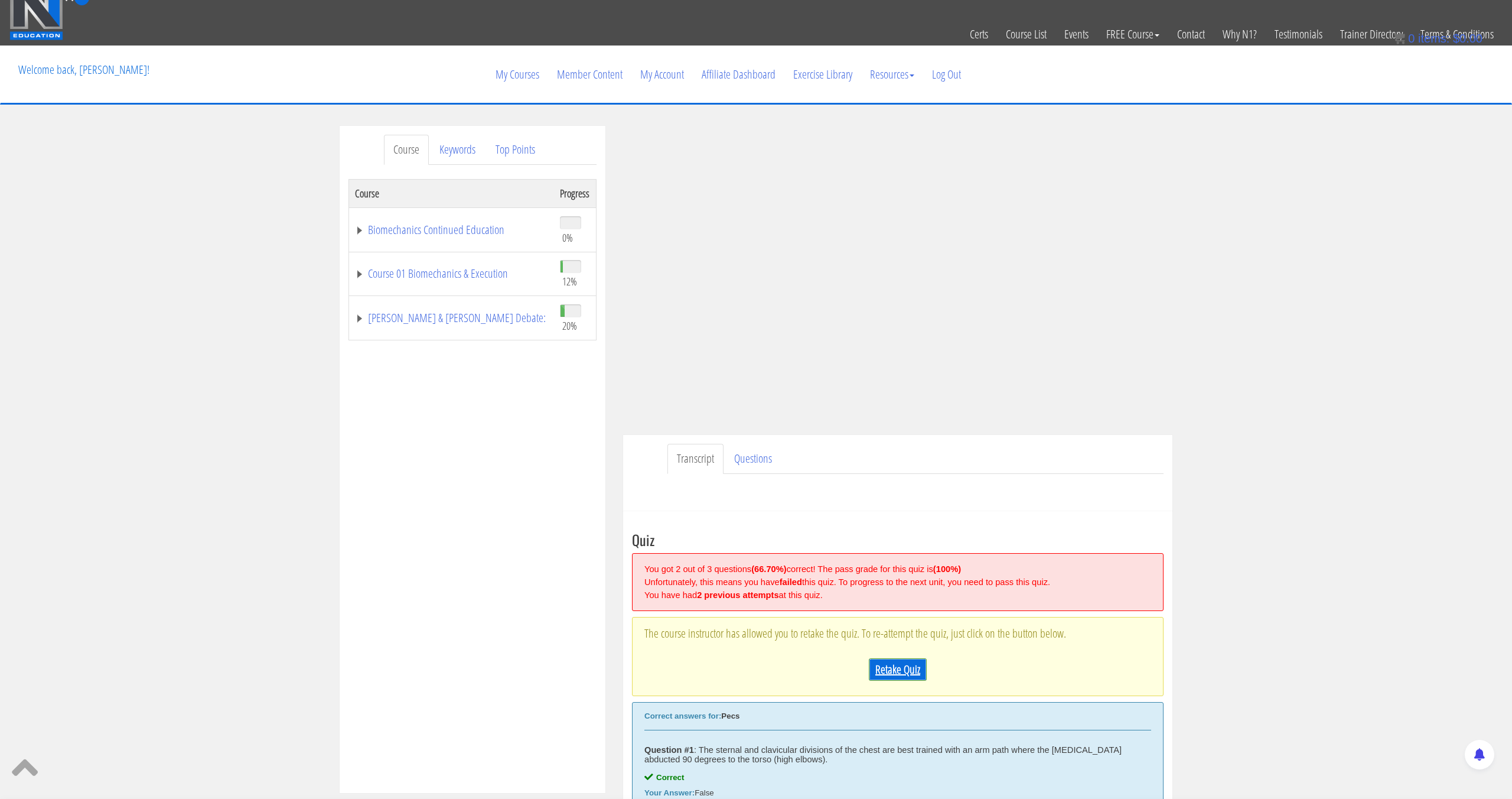
click at [909, 664] on link "Retake Quiz" at bounding box center [898, 670] width 58 height 22
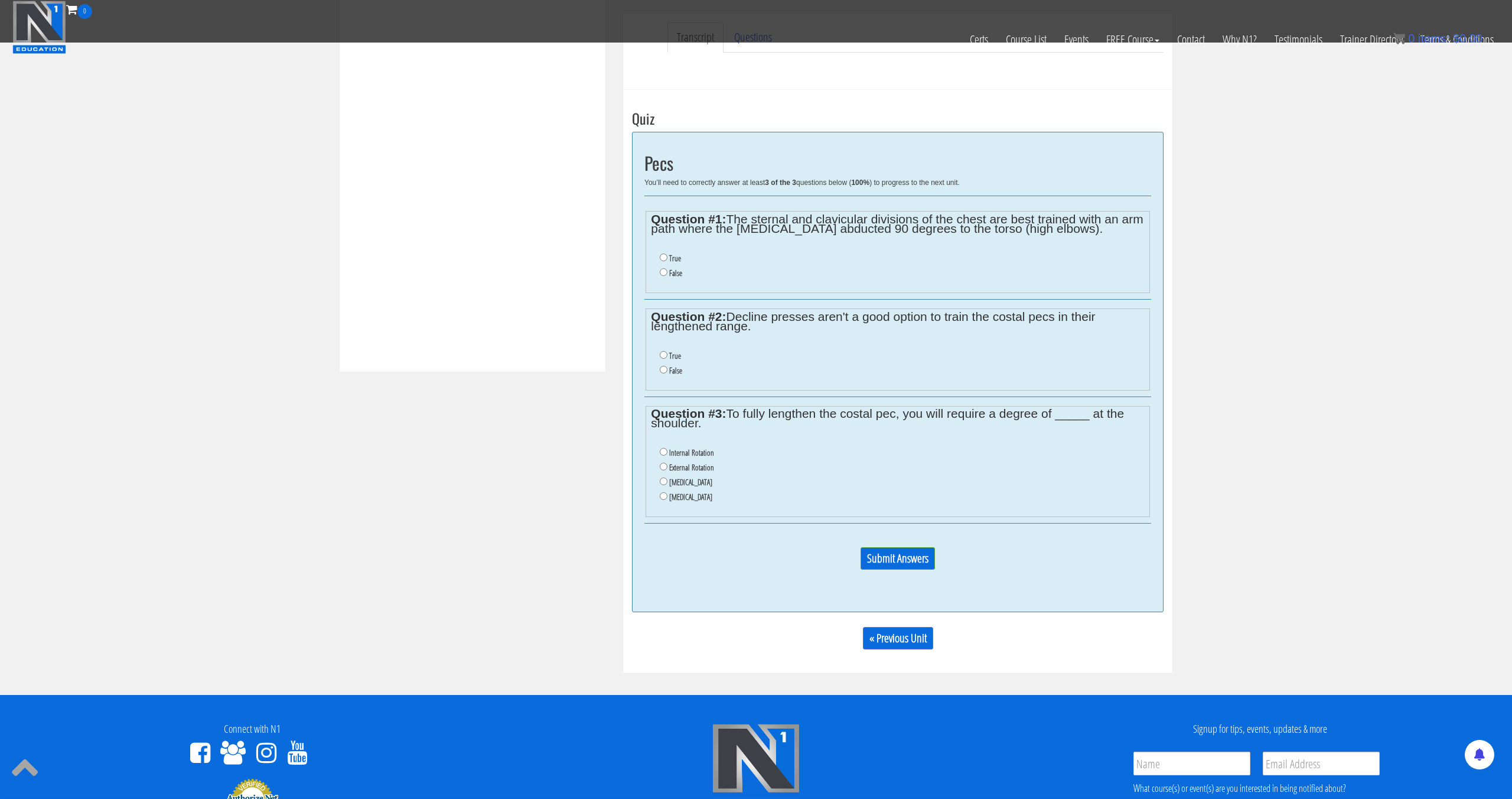
scroll to position [377, 0]
click at [665, 270] on input "False" at bounding box center [664, 271] width 8 height 8
radio input "true"
click at [665, 369] on input "False" at bounding box center [664, 369] width 8 height 8
radio input "true"
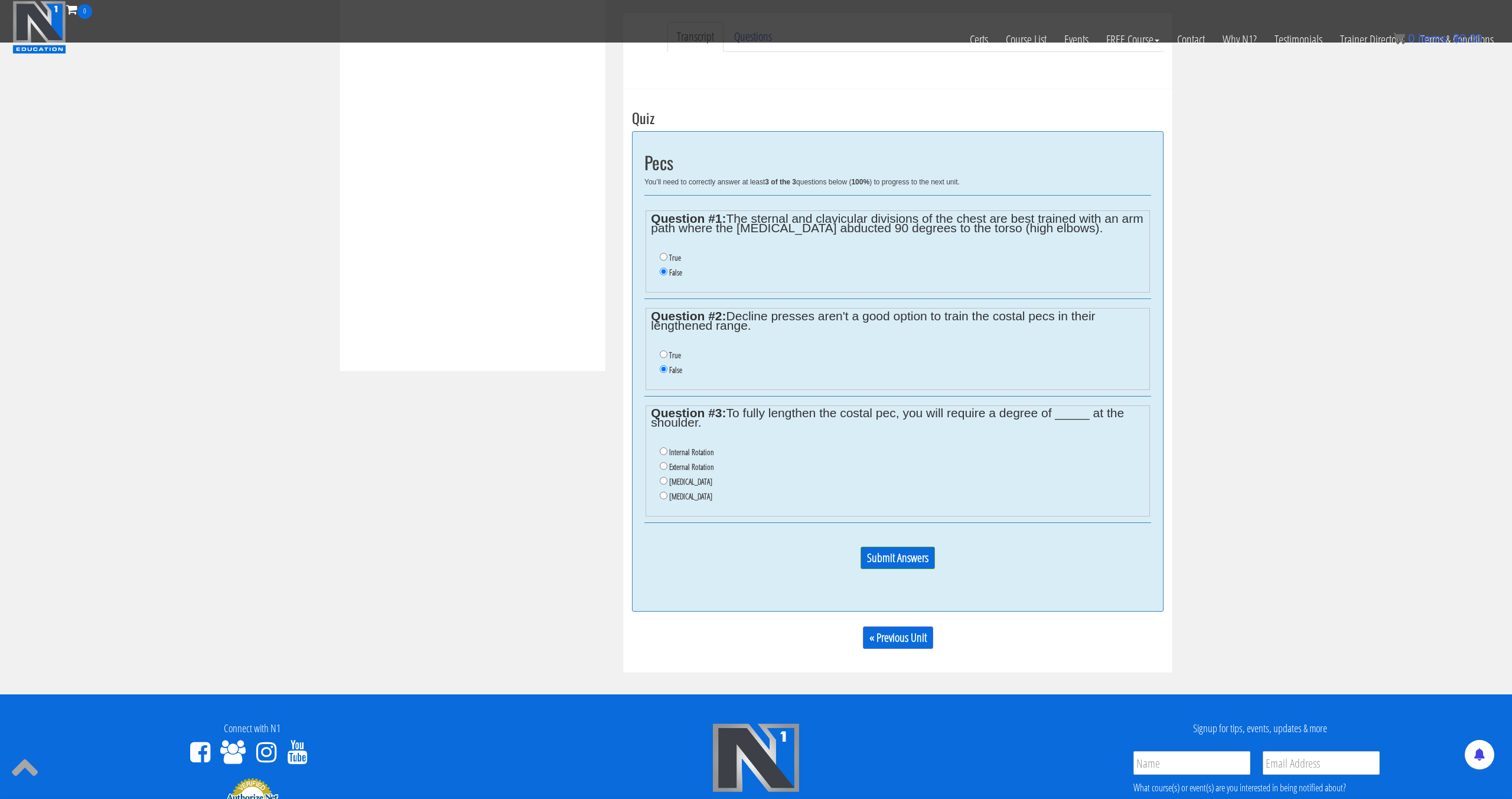
click at [683, 498] on label "Protraction" at bounding box center [691, 496] width 43 height 9
click at [668, 498] on input "Protraction" at bounding box center [664, 495] width 8 height 8
radio input "true"
click at [875, 563] on input "Submit Answers" at bounding box center [898, 557] width 74 height 22
click at [875, 563] on p "Submit Answers" at bounding box center [898, 562] width 507 height 32
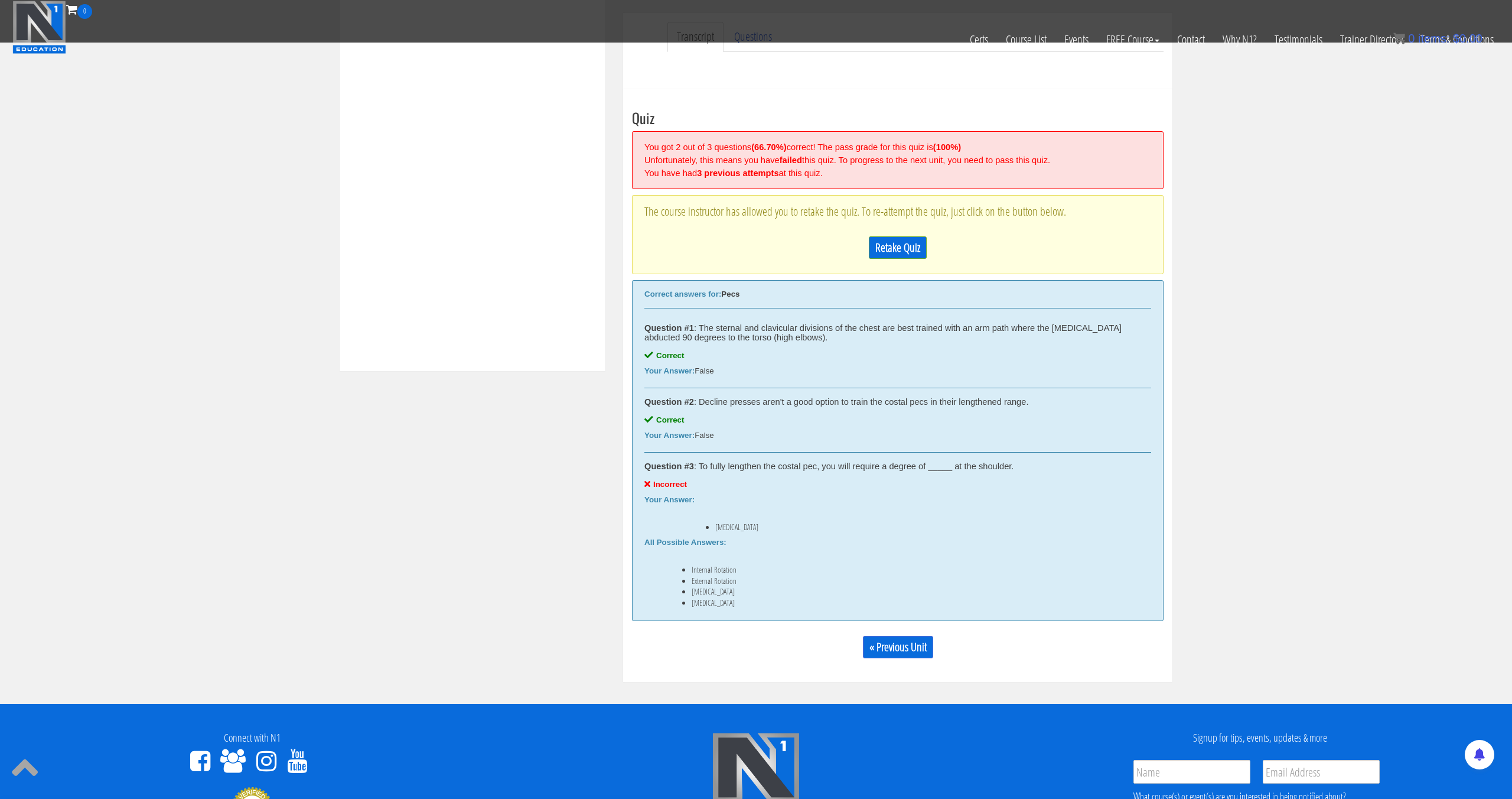
scroll to position [449, 0]
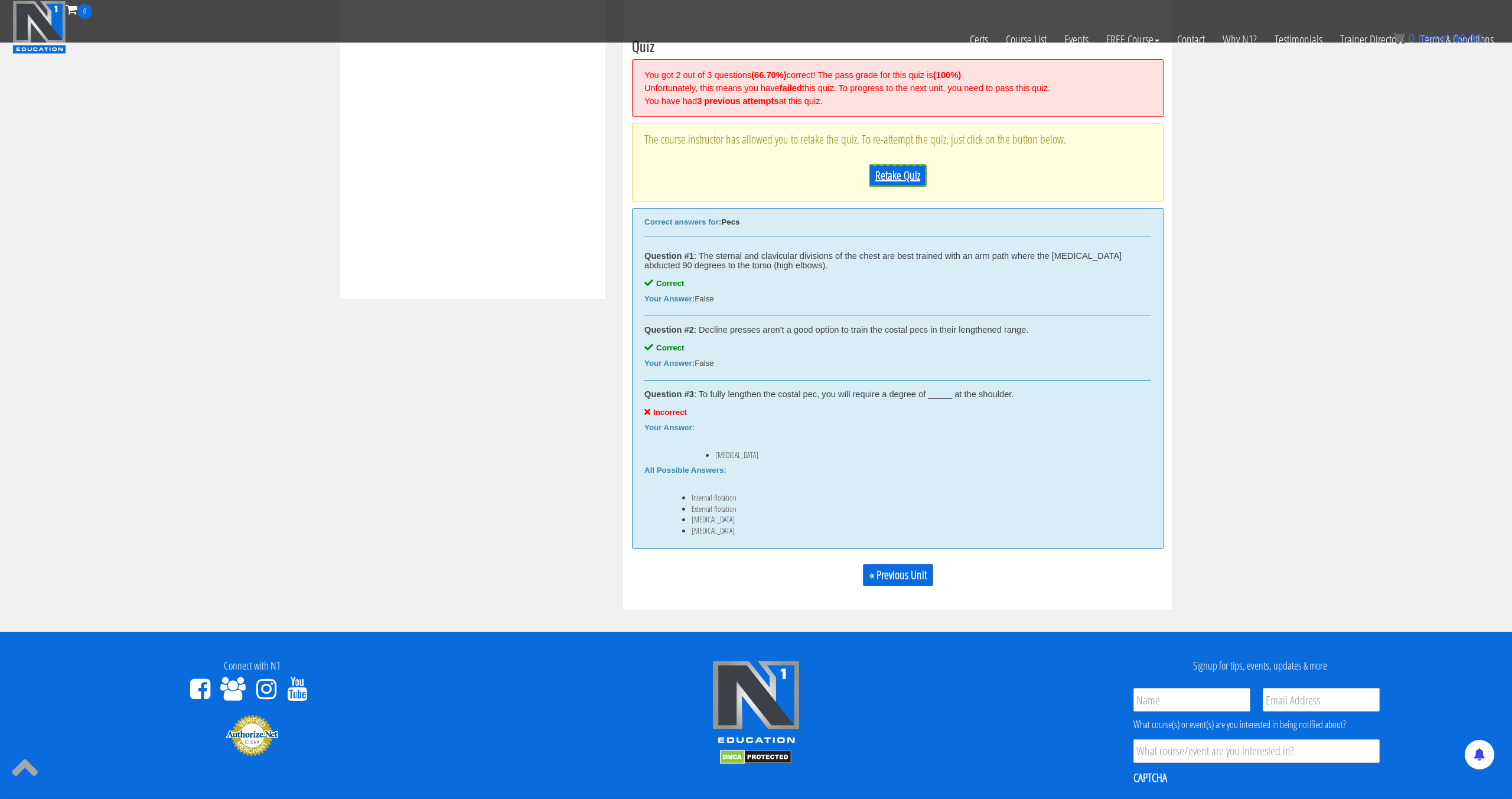
click at [889, 174] on link "Retake Quiz" at bounding box center [898, 175] width 58 height 22
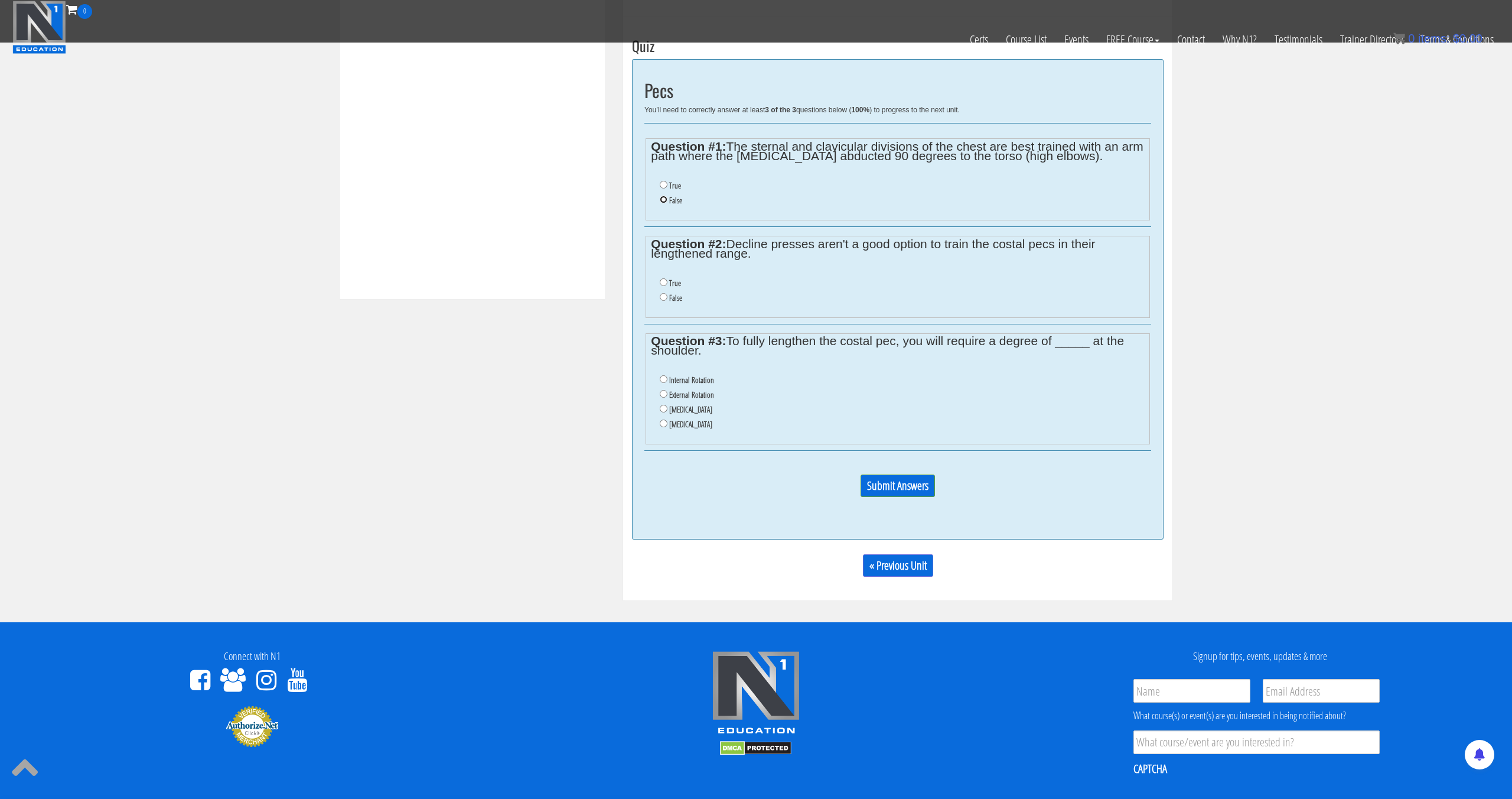
click at [665, 201] on input "False" at bounding box center [664, 199] width 8 height 8
radio input "true"
click at [671, 303] on li "False" at bounding box center [902, 298] width 484 height 15
click at [672, 302] on label "False" at bounding box center [675, 298] width 13 height 9
click at [668, 301] on input "False" at bounding box center [664, 297] width 8 height 8
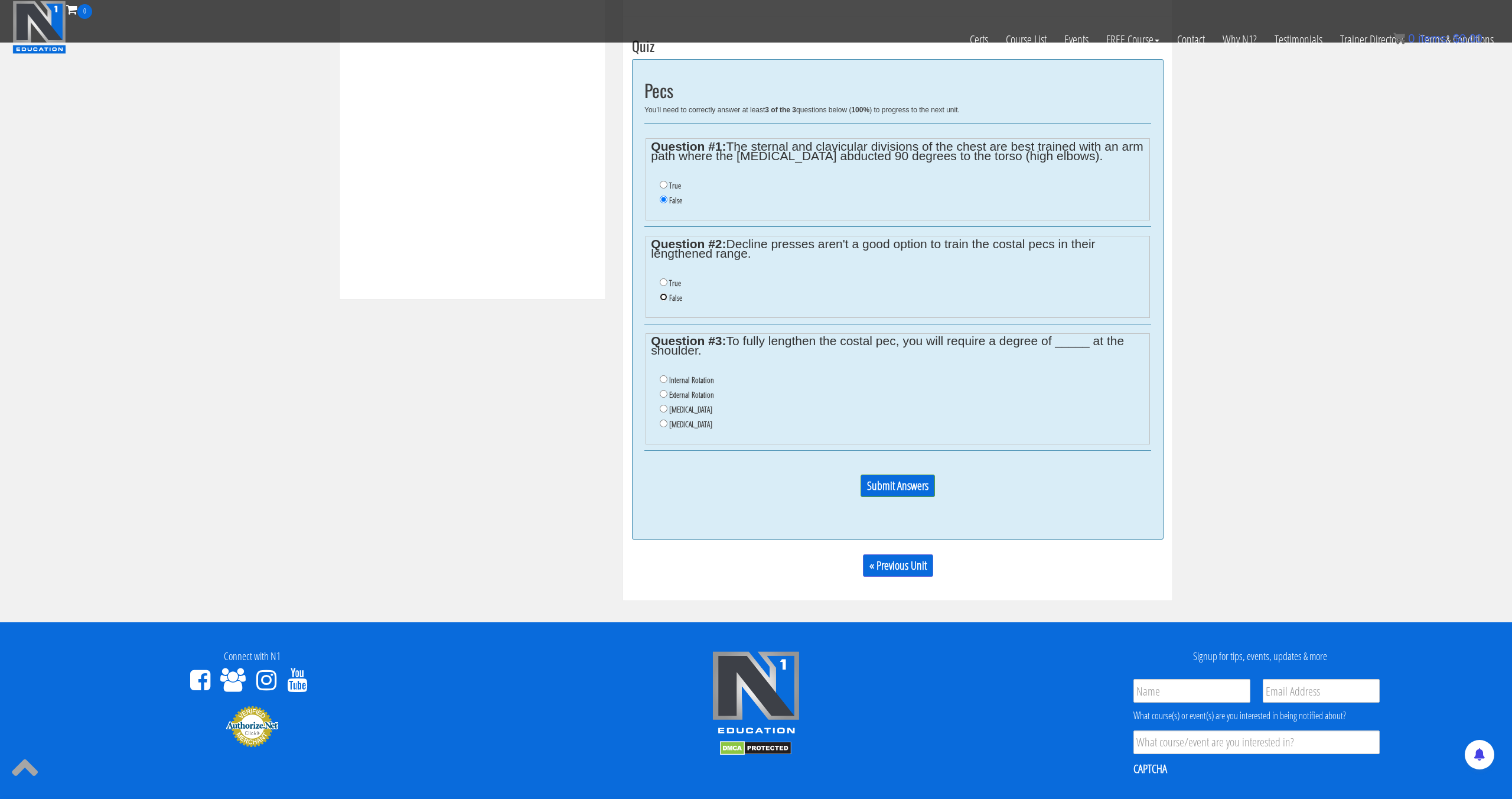
radio input "true"
click at [682, 397] on label "External Rotation" at bounding box center [692, 394] width 45 height 9
click at [668, 397] on input "External Rotation" at bounding box center [664, 394] width 8 height 8
radio input "true"
click at [924, 490] on input "Submit Answers" at bounding box center [898, 485] width 74 height 22
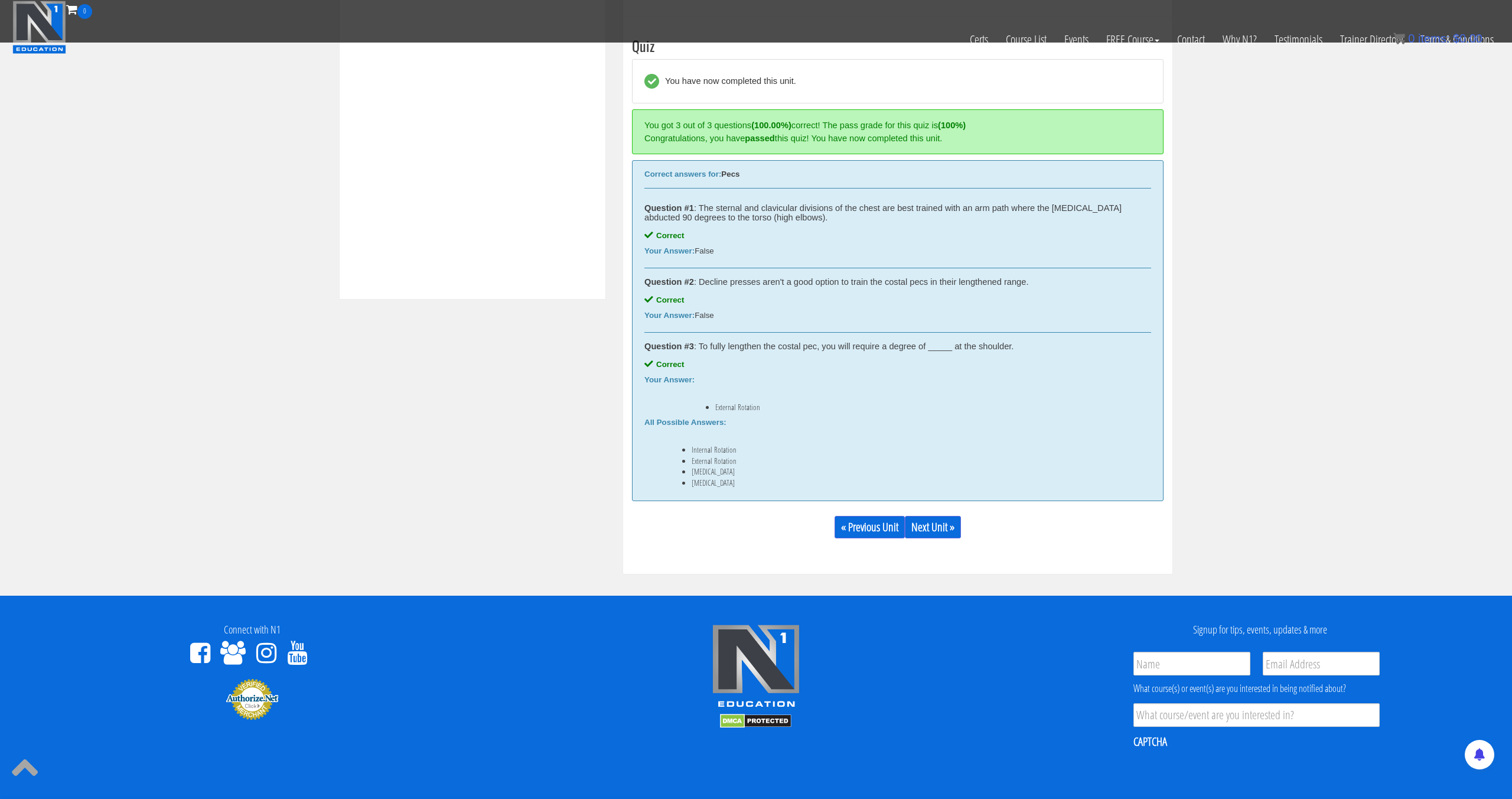
click at [832, 423] on div "All Possible Answers: Internal Rotation External Rotation Depression Protraction" at bounding box center [898, 453] width 507 height 70
click at [939, 533] on link "Next Unit »" at bounding box center [933, 527] width 56 height 22
